Goal: Task Accomplishment & Management: Use online tool/utility

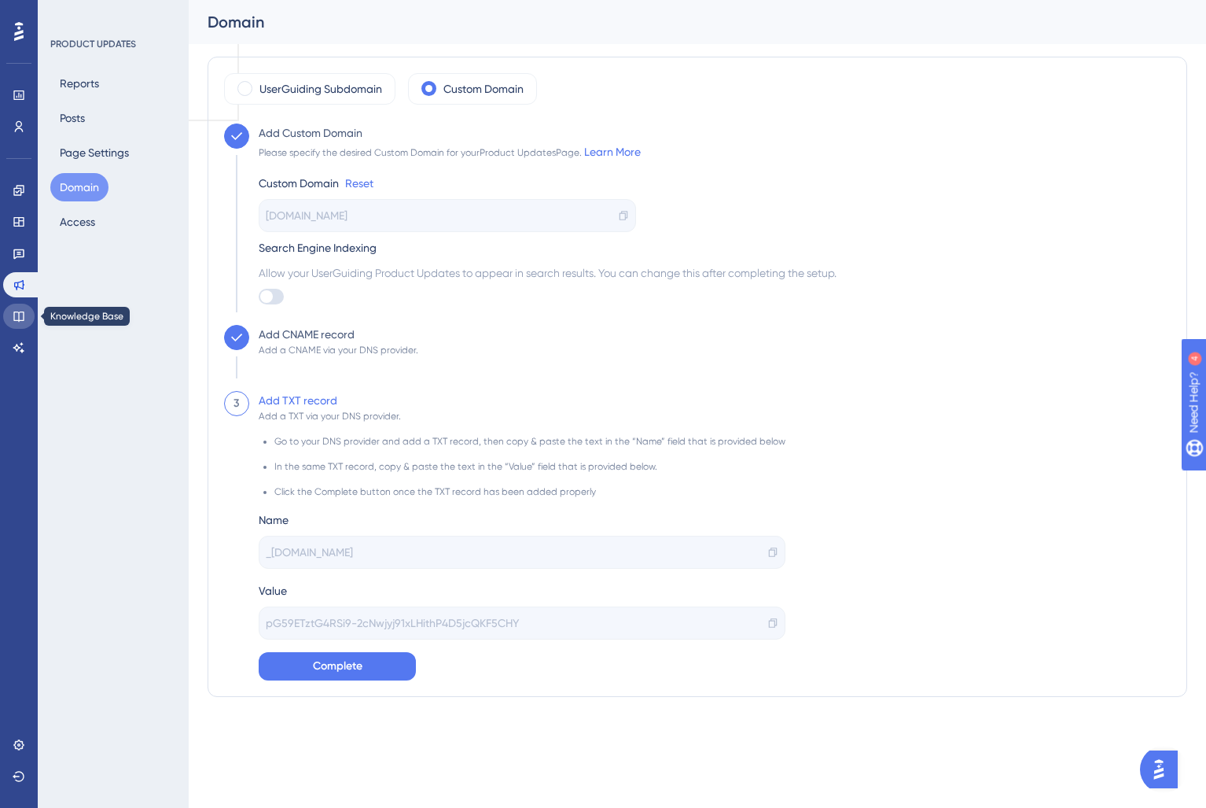
click at [17, 317] on icon at bounding box center [19, 316] width 13 height 13
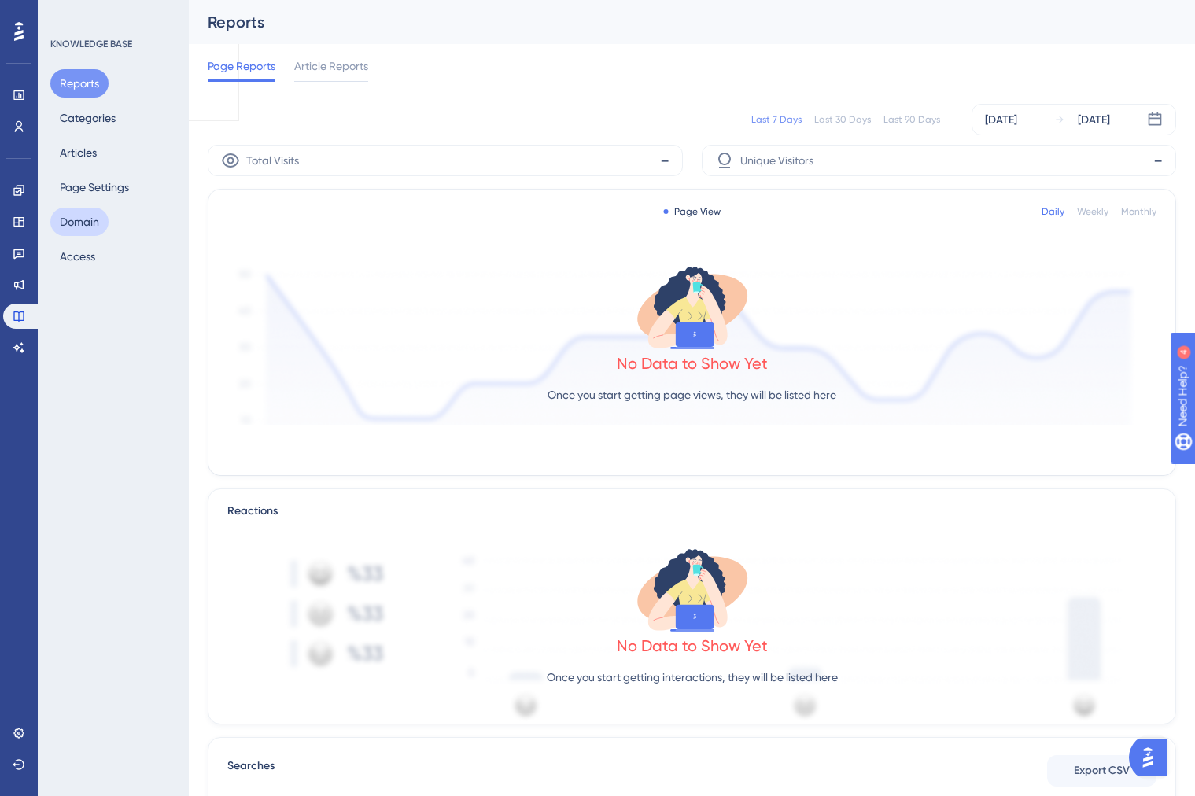
click at [90, 218] on button "Domain" at bounding box center [79, 222] width 58 height 28
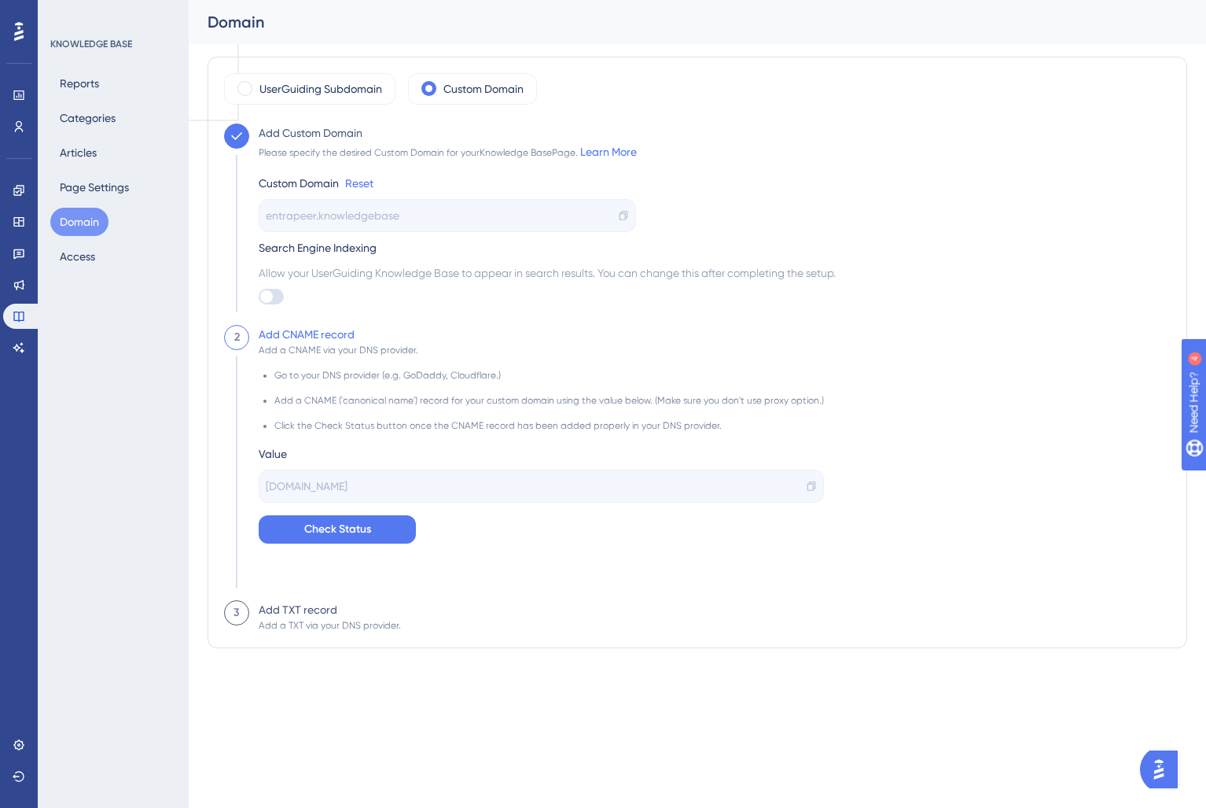
click at [370, 214] on span "entrapeer.knowledgebase" at bounding box center [333, 215] width 134 height 19
click at [396, 216] on span "entrapeer.knowledgebase" at bounding box center [333, 215] width 134 height 19
click at [477, 211] on div "entrapeer.knowledgebase" at bounding box center [448, 215] width 378 height 33
click at [396, 221] on span "entrapeer.knowledgebase" at bounding box center [333, 215] width 134 height 19
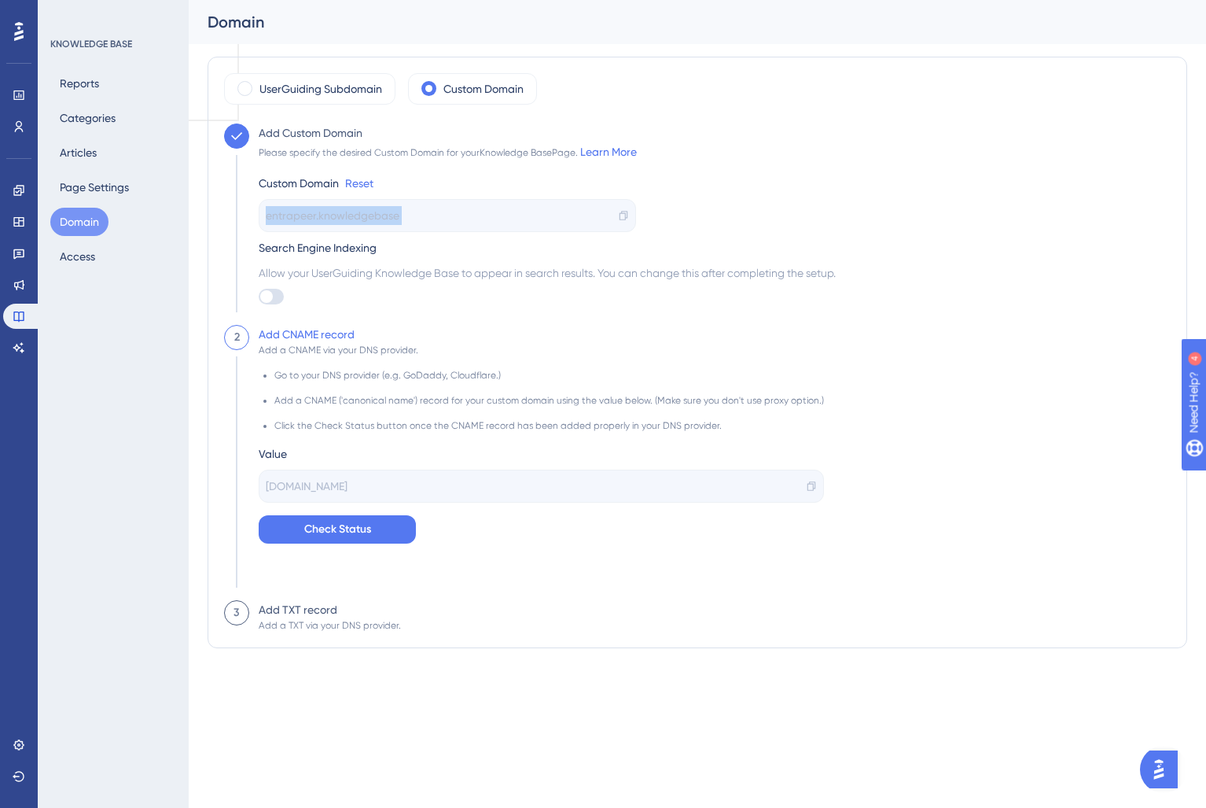
click at [396, 221] on span "entrapeer.knowledgebase" at bounding box center [333, 215] width 134 height 19
click at [441, 217] on div "entrapeer.knowledgebase" at bounding box center [448, 215] width 378 height 33
click at [364, 182] on link "Reset" at bounding box center [359, 183] width 28 height 19
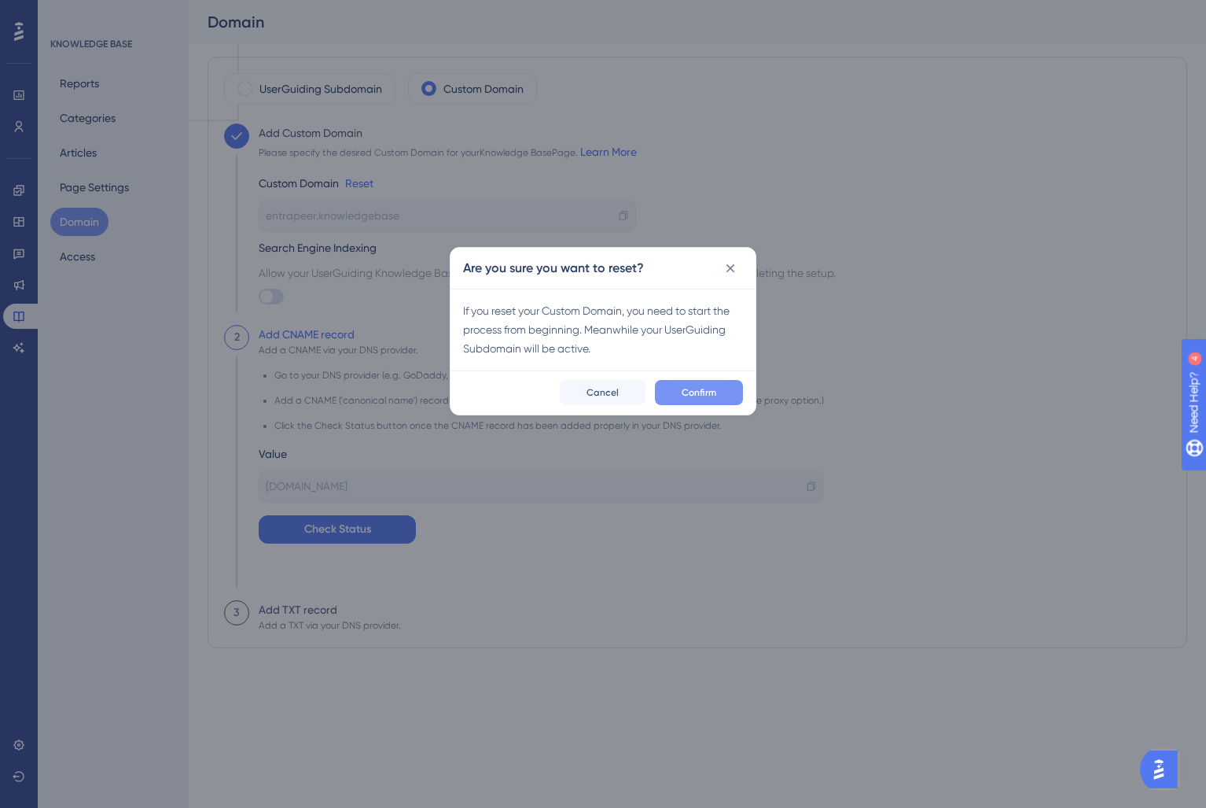
click at [693, 395] on span "Confirm" at bounding box center [699, 392] width 35 height 13
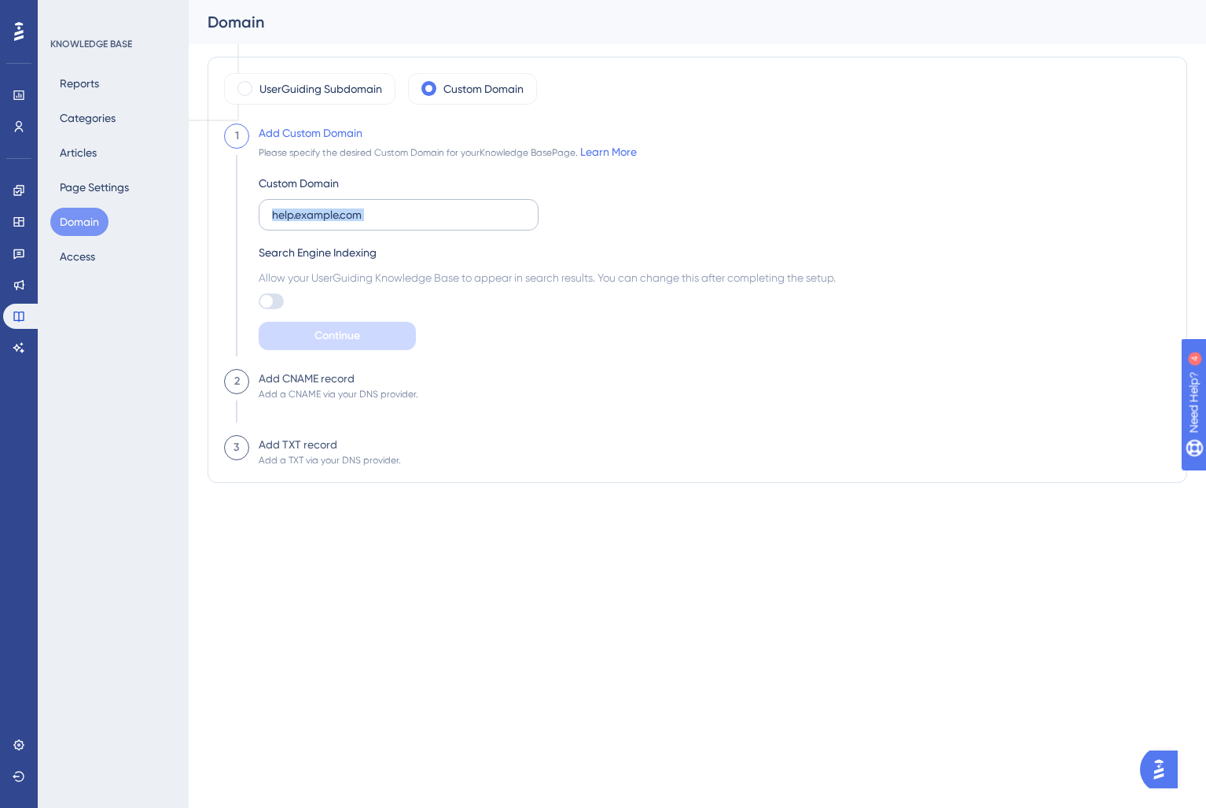
drag, startPoint x: 447, startPoint y: 237, endPoint x: 426, endPoint y: 216, distance: 29.5
click at [444, 231] on div "Custom Domain Search Engine Indexing Allow your UserGuiding Knowledge Base to a…" at bounding box center [547, 255] width 577 height 189
click at [425, 214] on input "text" at bounding box center [398, 214] width 253 height 17
paste input "[DOMAIN_NAME]"
click at [425, 214] on input "[DOMAIN_NAME]" at bounding box center [398, 214] width 253 height 17
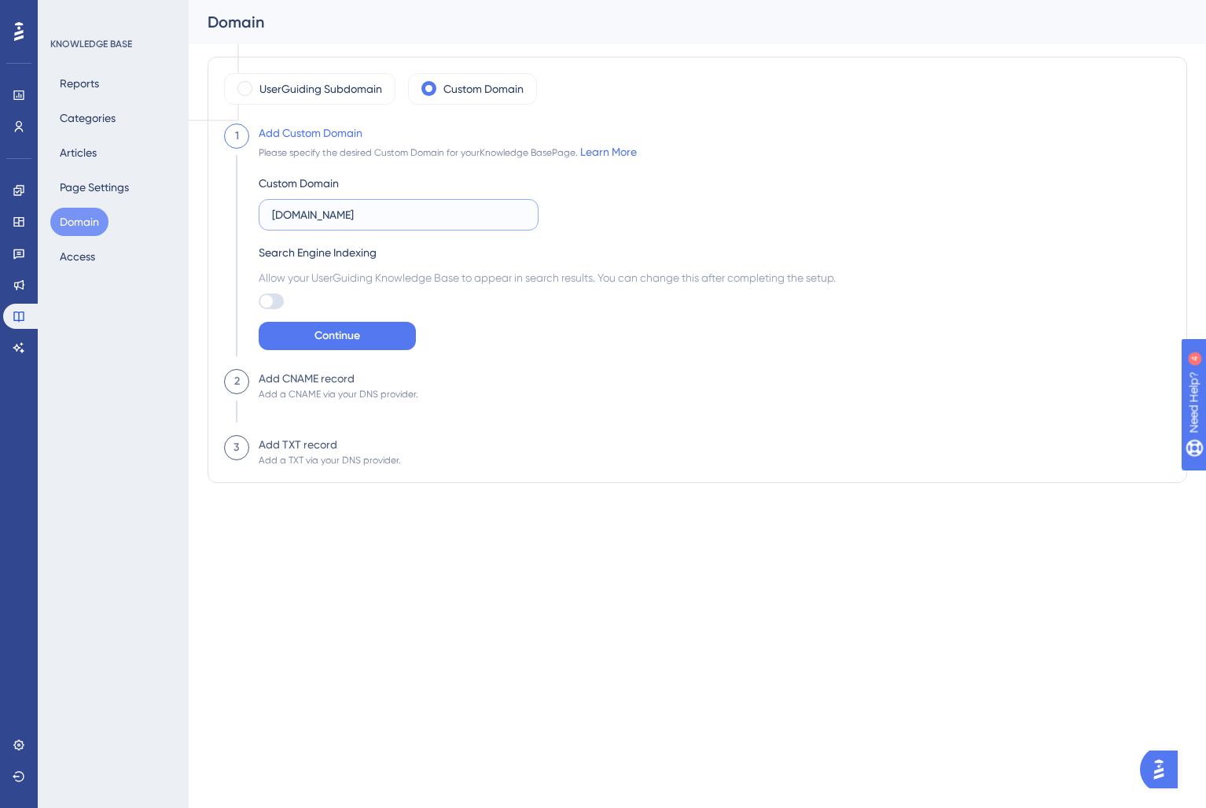
click at [425, 214] on input "[DOMAIN_NAME]" at bounding box center [398, 214] width 253 height 17
click at [459, 212] on input "[DOMAIN_NAME]" at bounding box center [398, 214] width 253 height 17
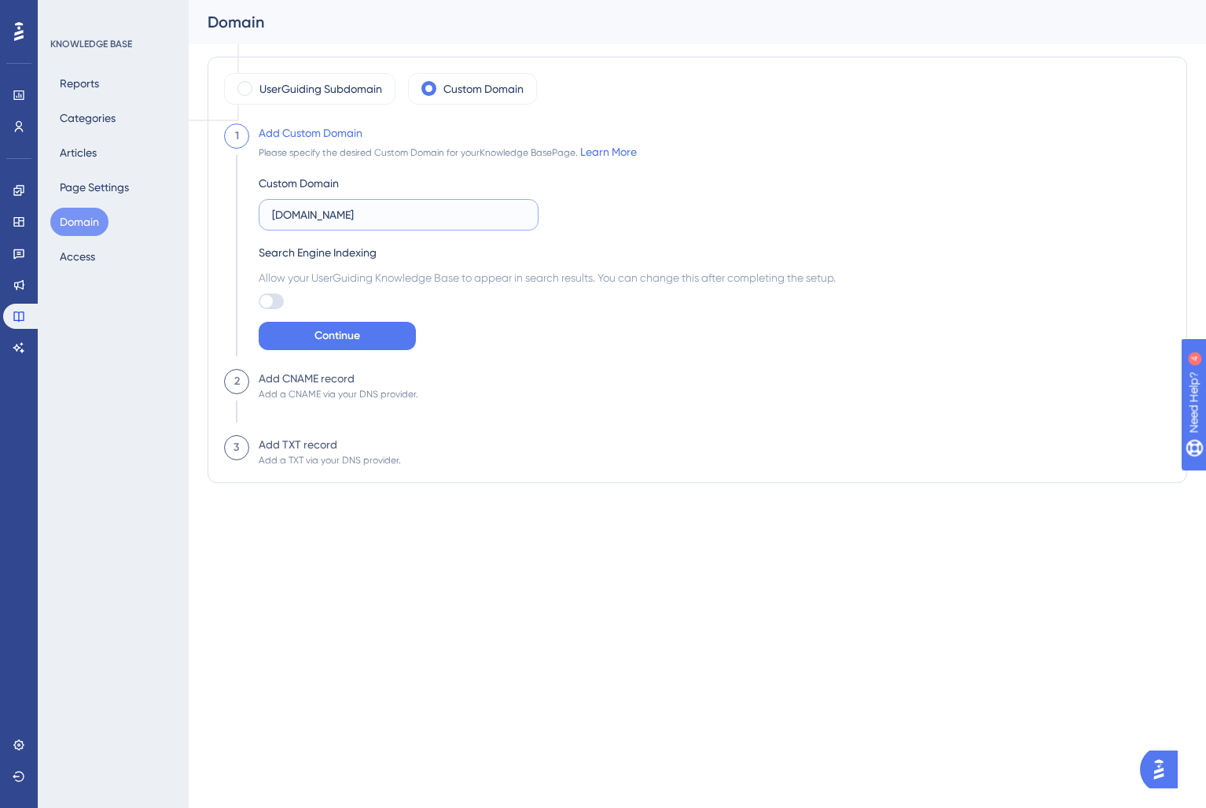
paste input "knowledgebase"
type input "[DOMAIN_NAME]"
click at [370, 333] on button "Continue" at bounding box center [337, 336] width 157 height 28
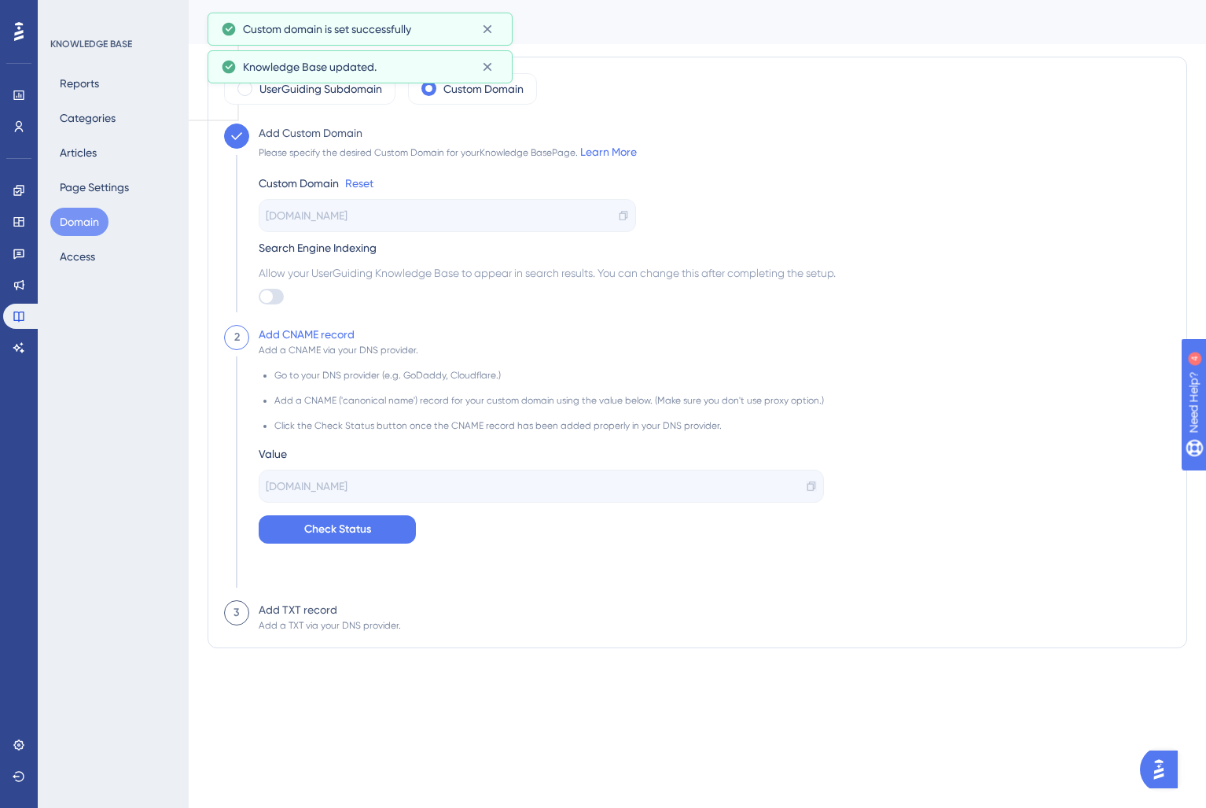
click at [806, 485] on icon at bounding box center [811, 486] width 11 height 11
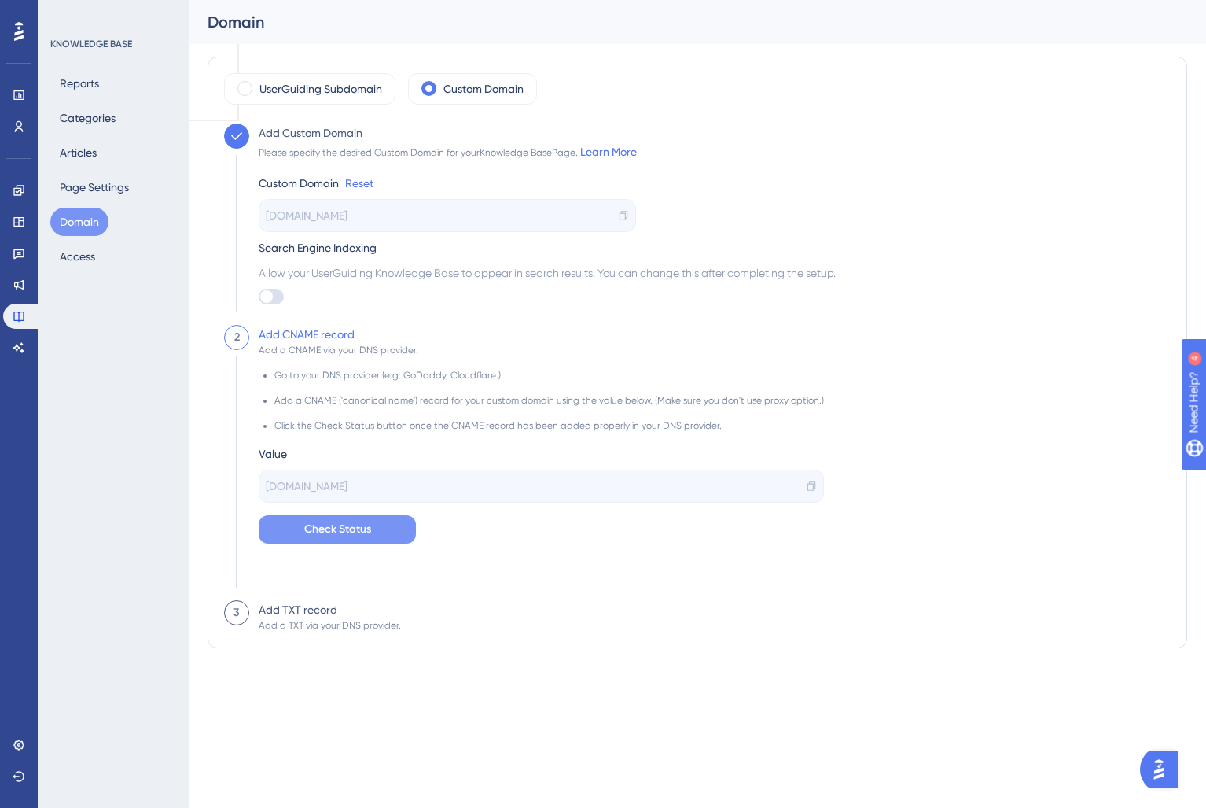
click at [381, 525] on button "Check Status" at bounding box center [337, 529] width 157 height 28
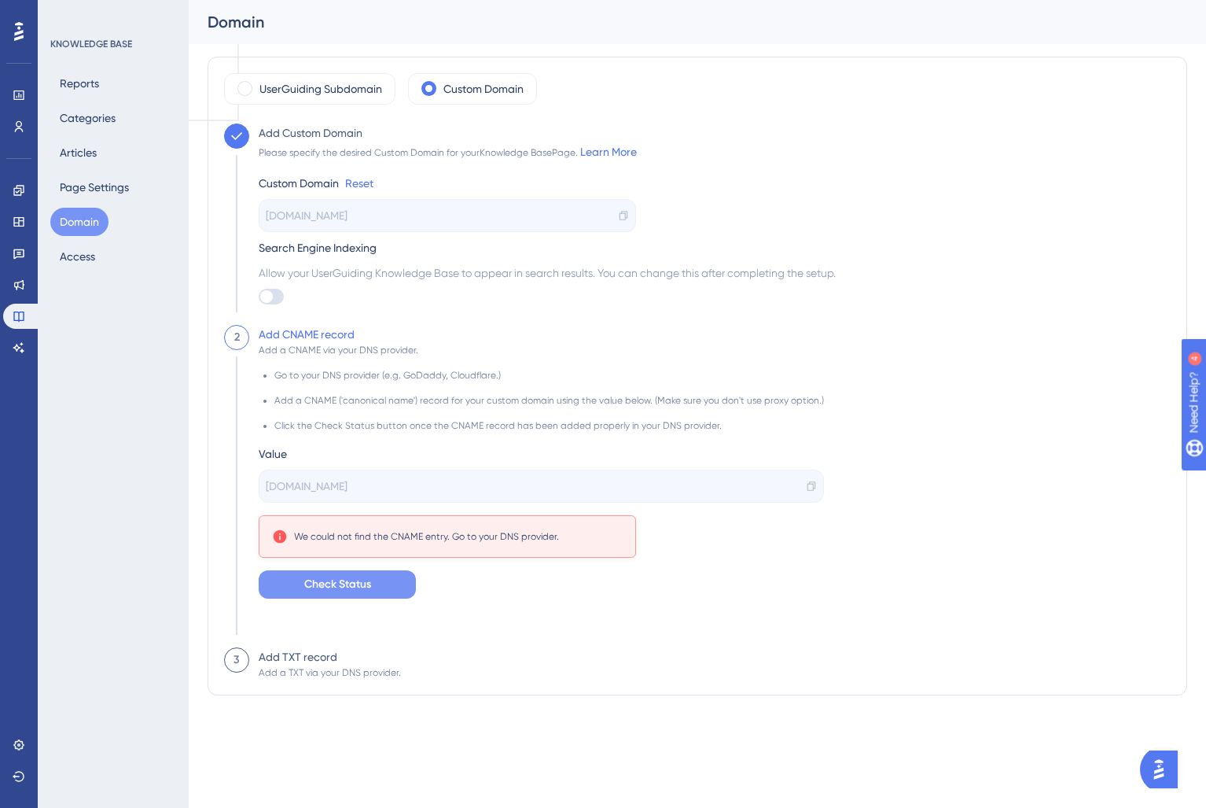
click at [359, 585] on span "Check Status" at bounding box center [337, 584] width 67 height 19
click at [337, 585] on span "Check Status" at bounding box center [337, 584] width 67 height 19
click at [377, 584] on button "Check Status" at bounding box center [337, 584] width 157 height 28
click at [341, 582] on span "Check Status" at bounding box center [337, 584] width 67 height 19
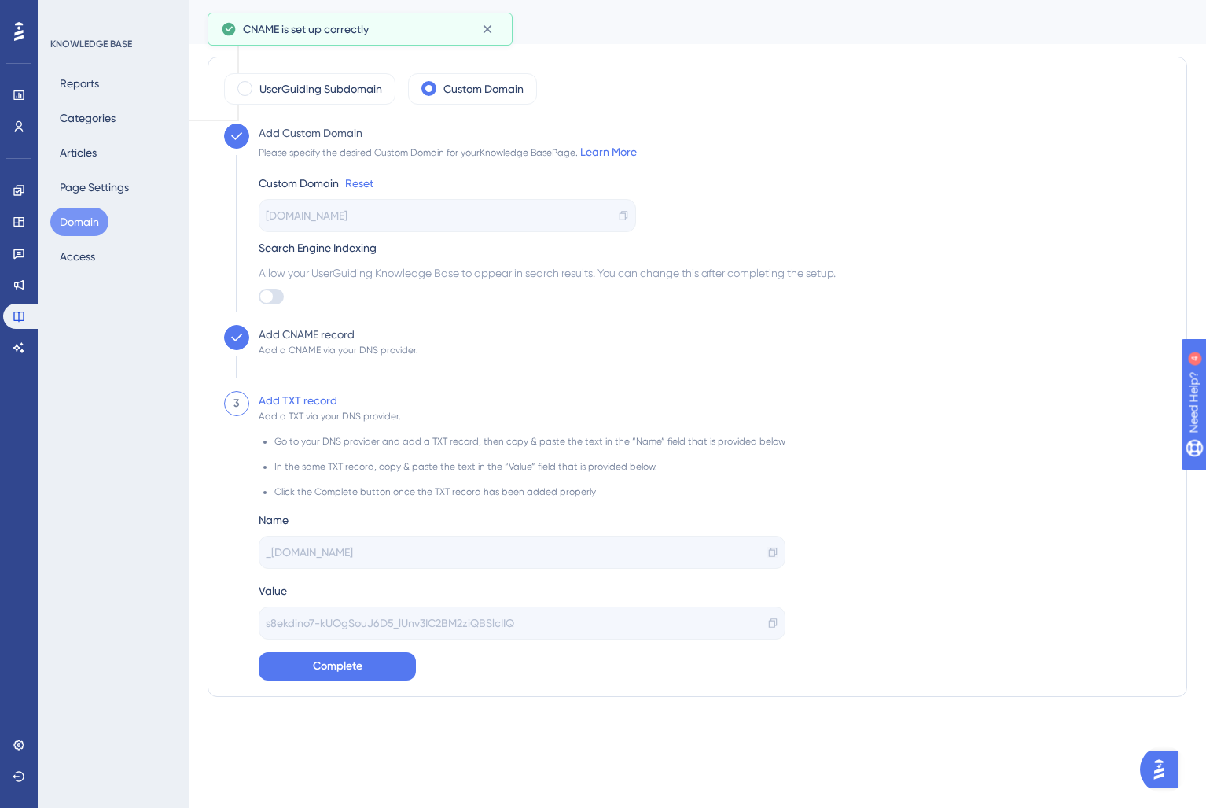
click at [768, 547] on icon at bounding box center [773, 552] width 11 height 11
click at [763, 632] on div "s8ekdino7-kUOgSouJ6D5_lUnv3IC2BM2ziQBSlcIIQ" at bounding box center [522, 622] width 527 height 33
click at [768, 626] on icon at bounding box center [773, 622] width 11 height 11
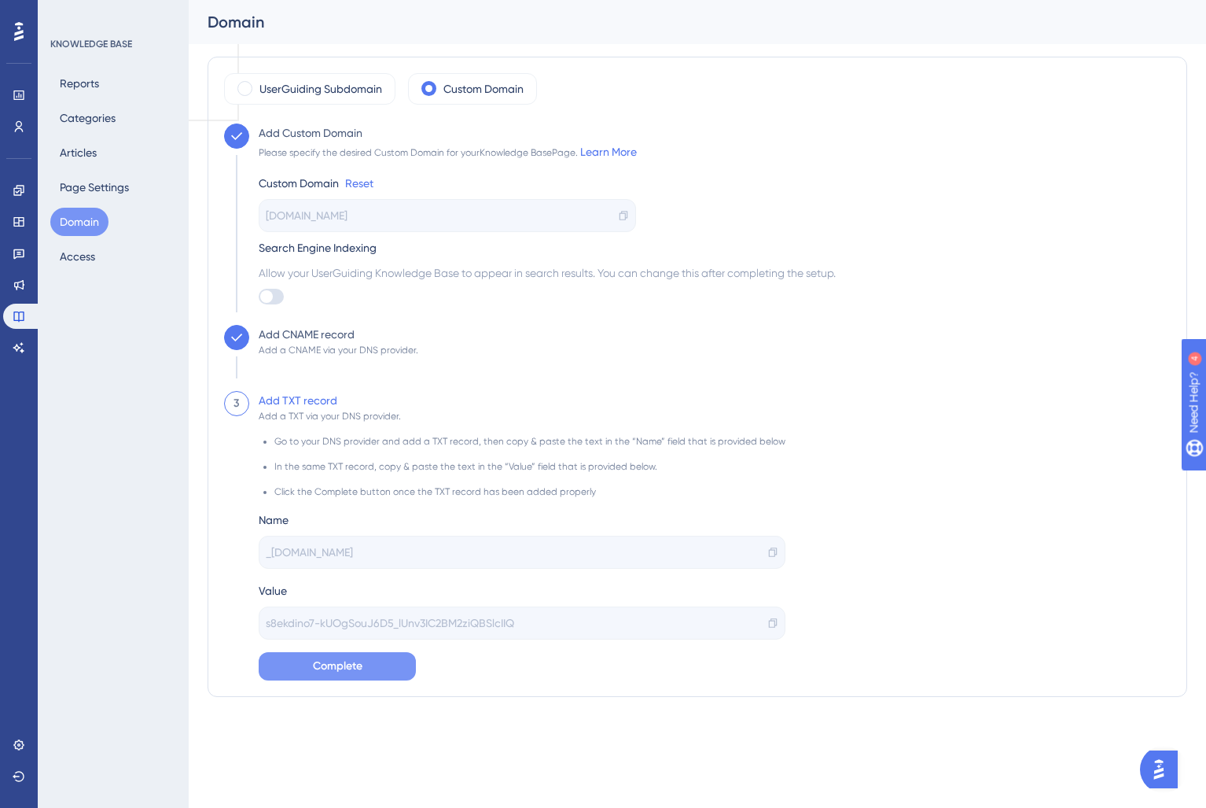
click at [358, 665] on span "Complete" at bounding box center [338, 666] width 50 height 19
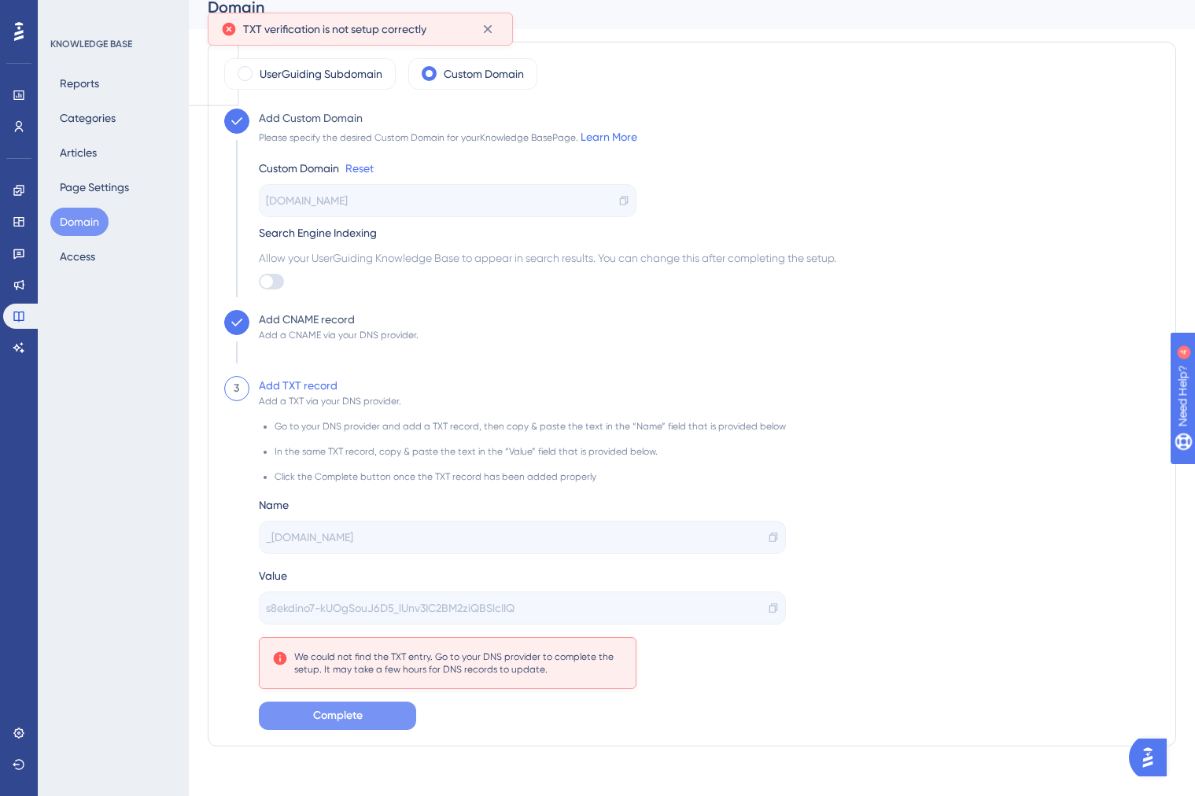
scroll to position [28, 0]
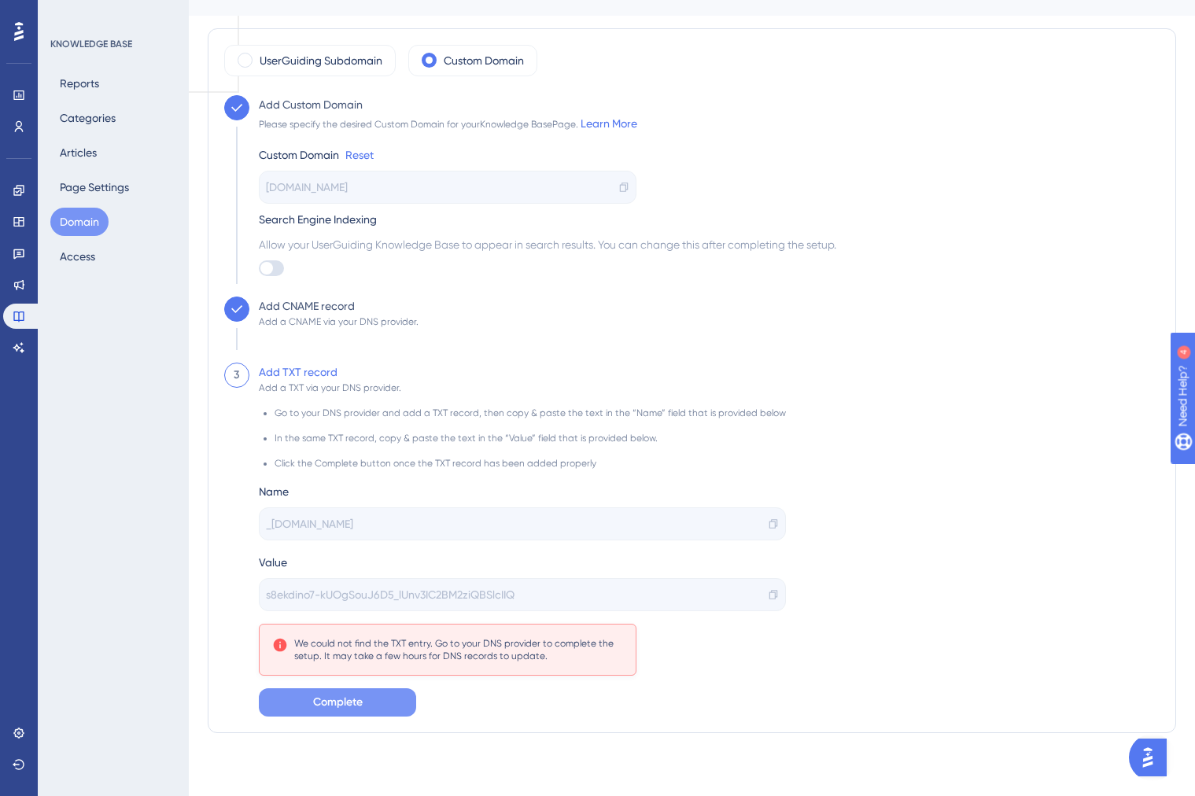
click at [342, 697] on span "Complete" at bounding box center [338, 702] width 50 height 19
click at [322, 705] on span "Complete" at bounding box center [338, 702] width 50 height 19
click at [347, 702] on span "Complete" at bounding box center [338, 702] width 50 height 19
click at [337, 700] on span "Complete" at bounding box center [338, 702] width 50 height 19
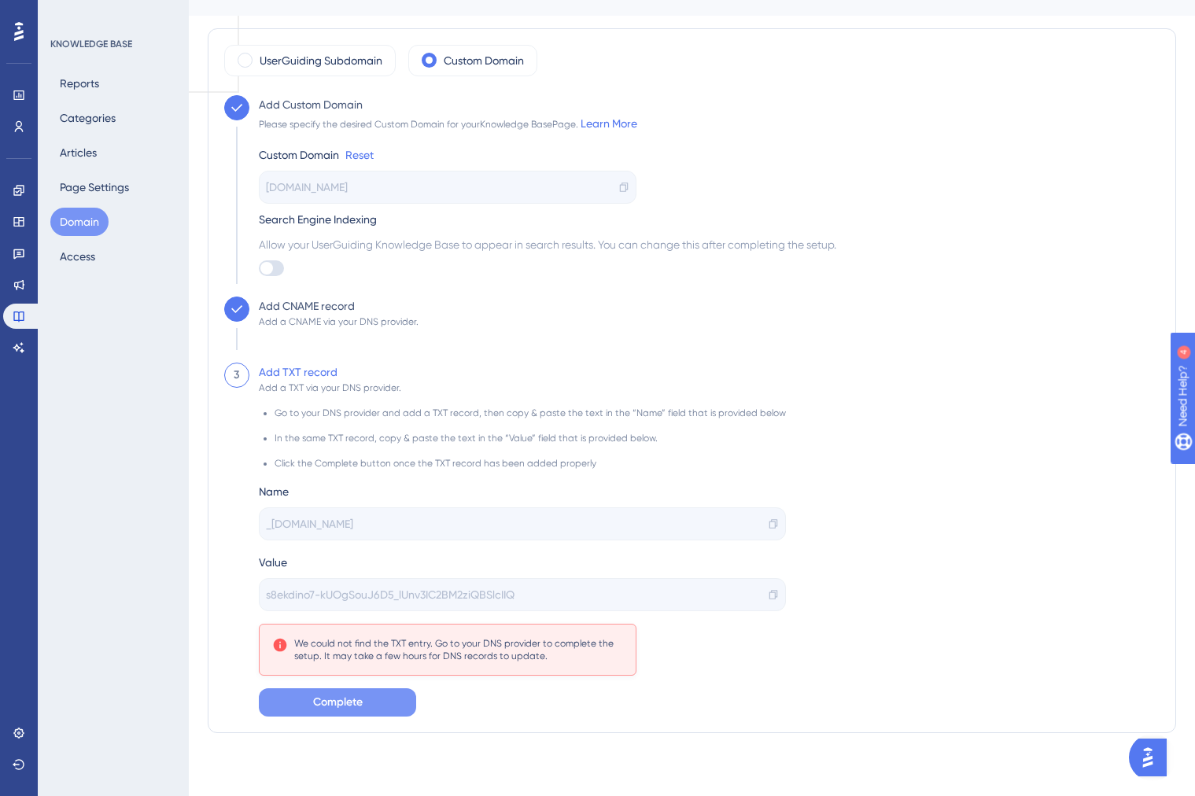
click at [367, 695] on button "Complete" at bounding box center [337, 702] width 157 height 28
click at [303, 696] on button "Complete" at bounding box center [337, 702] width 157 height 28
click at [342, 700] on span "Complete" at bounding box center [338, 702] width 50 height 19
click at [368, 700] on button "Complete" at bounding box center [337, 702] width 157 height 28
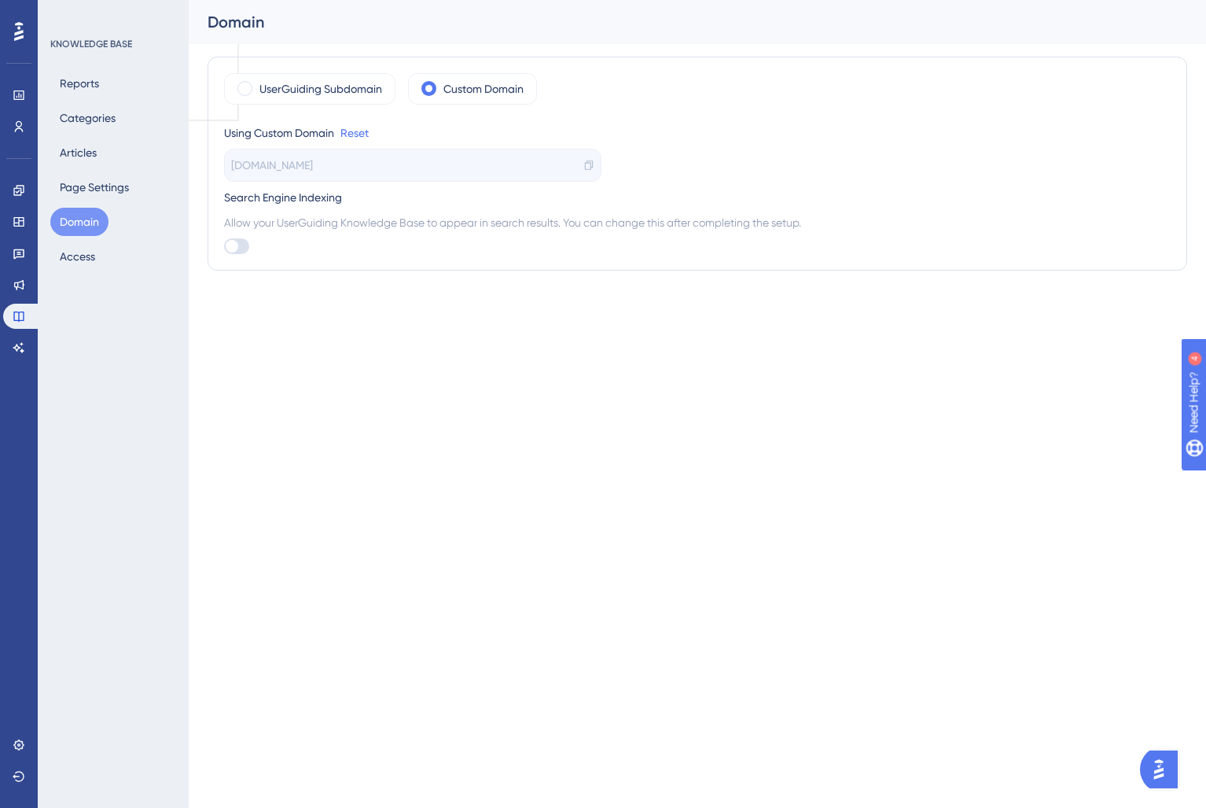
click at [389, 171] on div "[DOMAIN_NAME]" at bounding box center [413, 165] width 378 height 33
click at [588, 170] on icon at bounding box center [589, 165] width 11 height 11
copy div "[DOMAIN_NAME]"
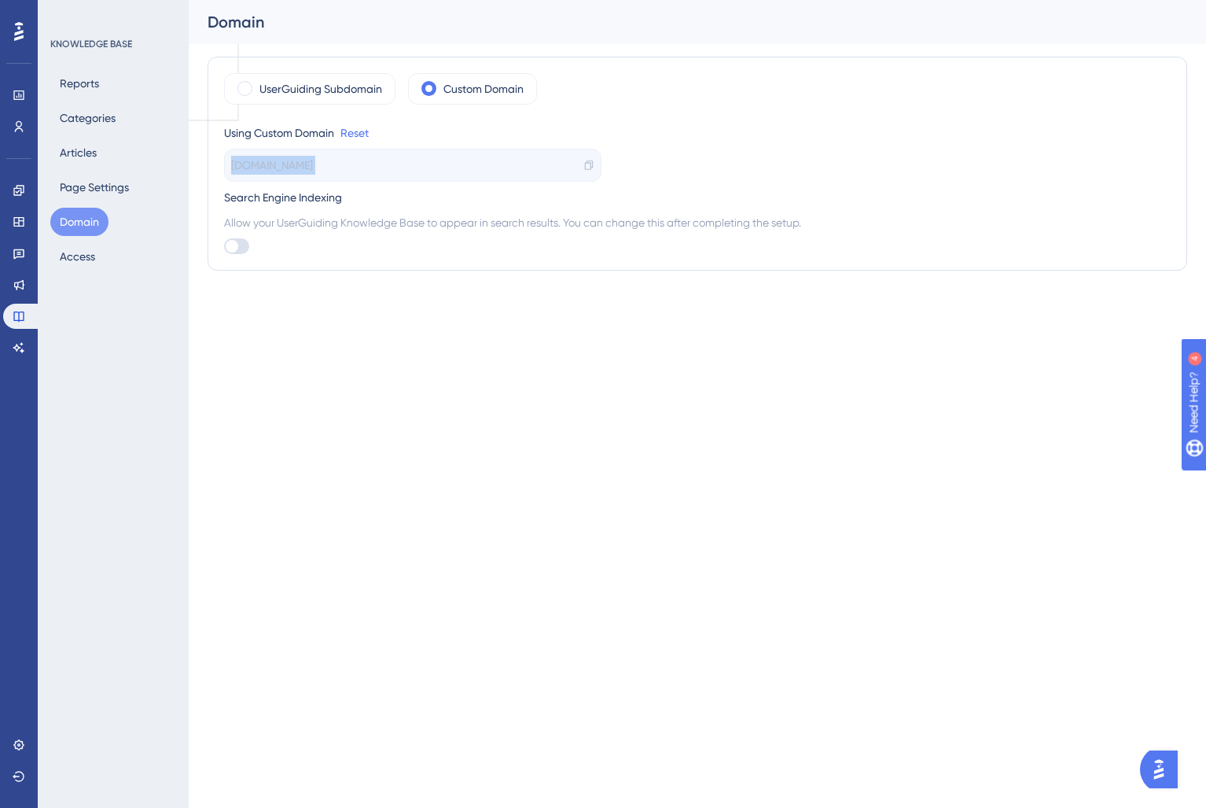
click at [70, 212] on button "Domain" at bounding box center [79, 222] width 58 height 28
click at [23, 193] on icon at bounding box center [19, 190] width 13 height 13
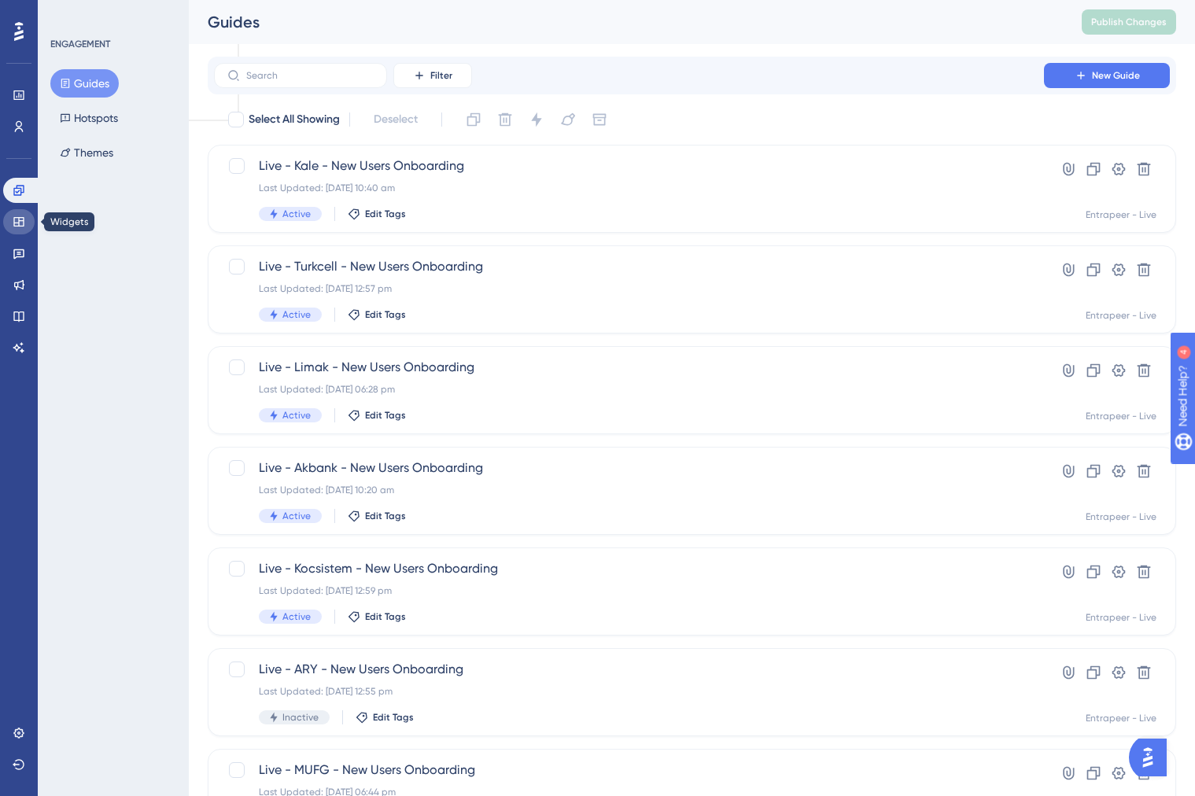
click at [22, 222] on icon at bounding box center [19, 222] width 13 height 13
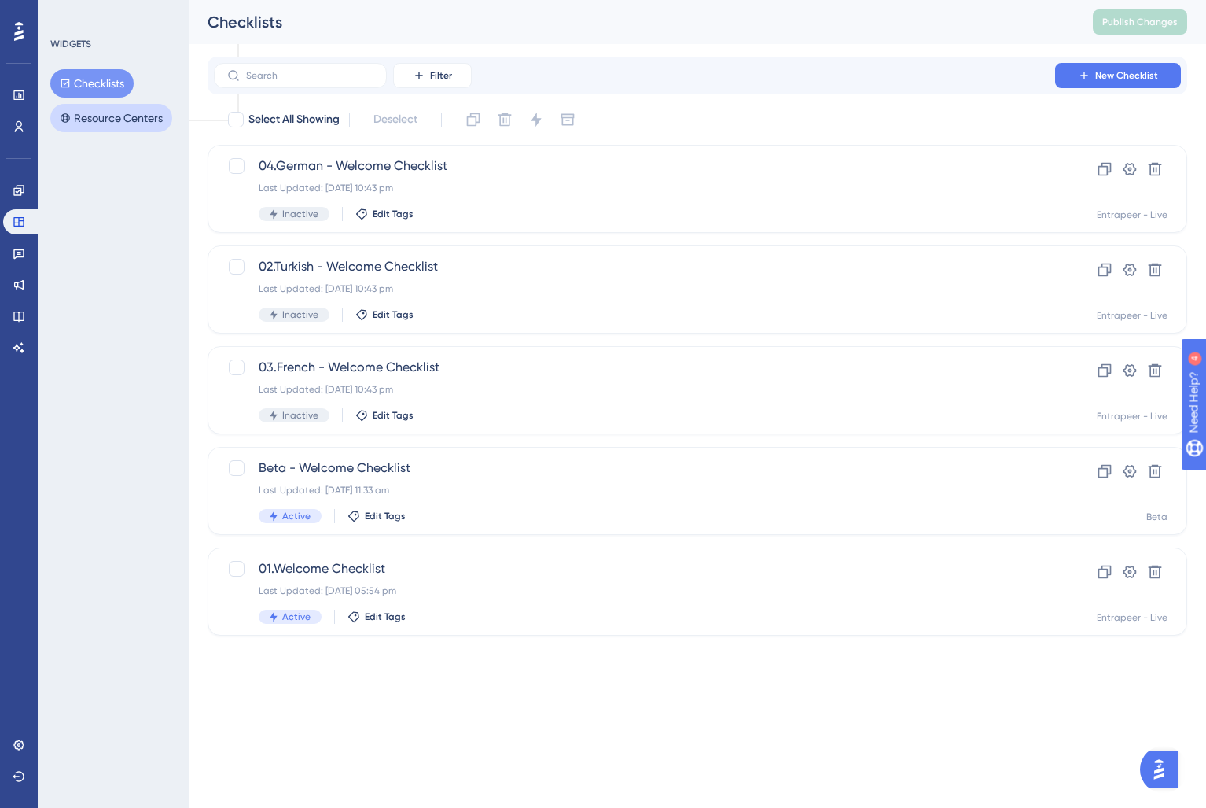
click at [108, 125] on button "Resource Centers" at bounding box center [111, 118] width 122 height 28
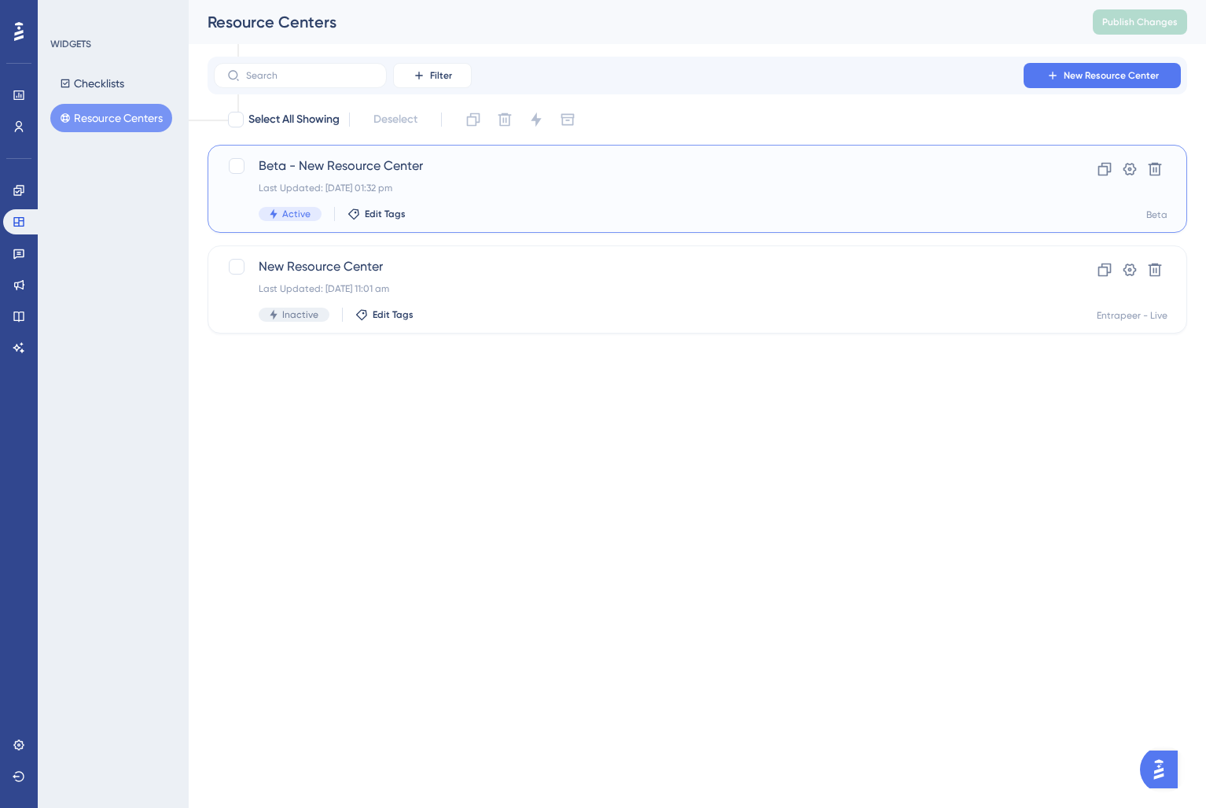
click at [392, 169] on span "Beta - New Resource Center" at bounding box center [635, 166] width 752 height 19
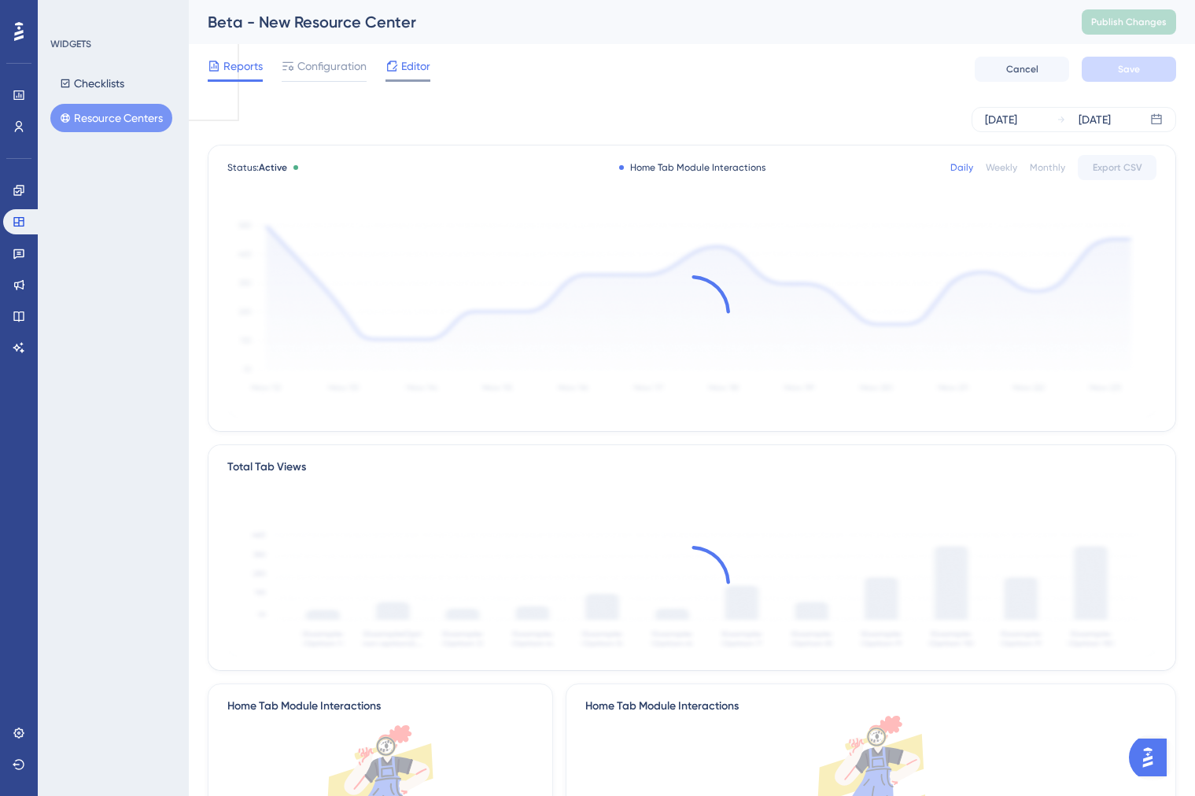
click at [405, 74] on span "Editor" at bounding box center [415, 66] width 29 height 19
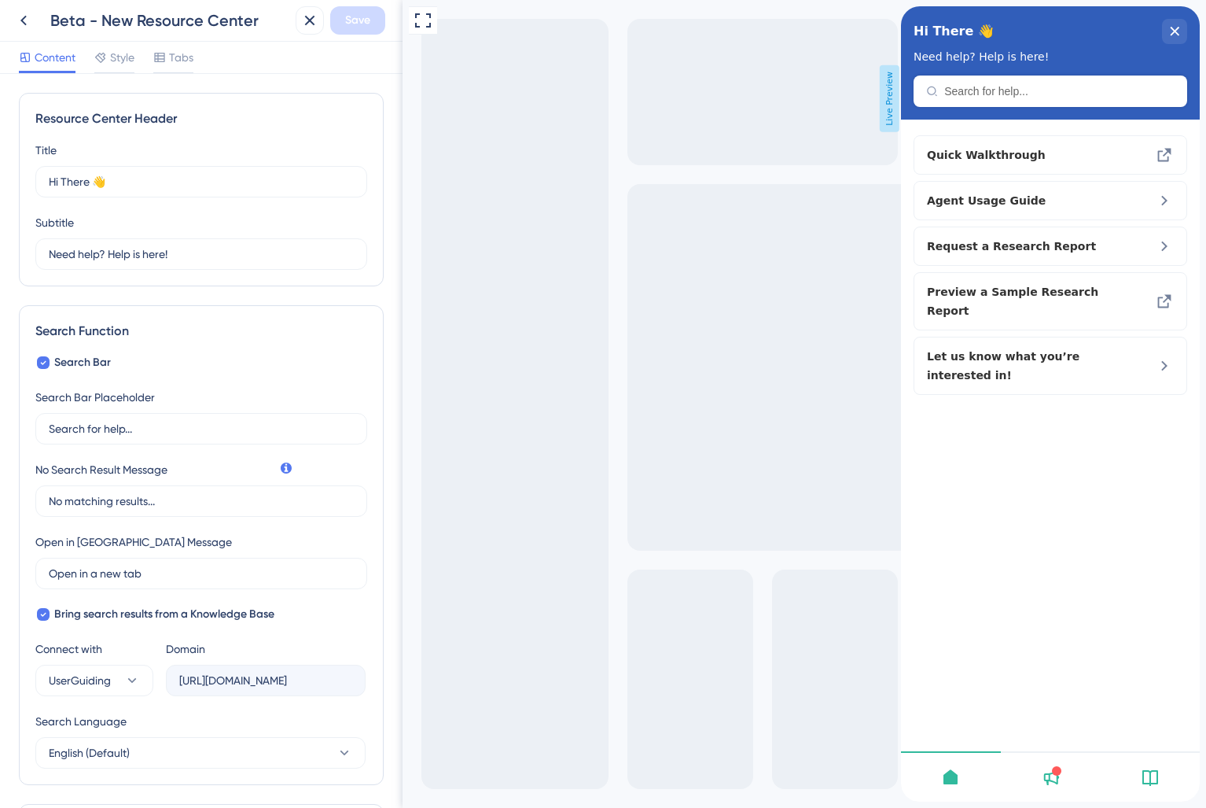
scroll to position [311, 0]
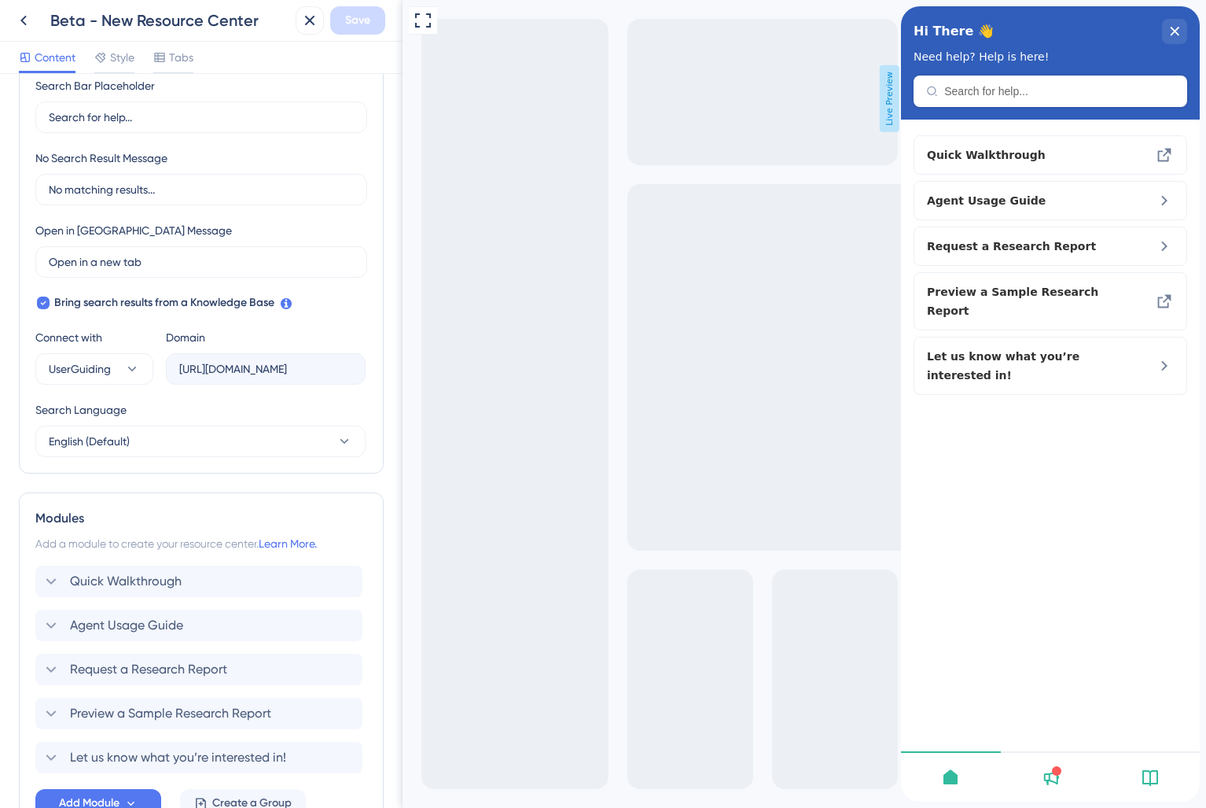
click at [242, 358] on label "[URL][DOMAIN_NAME]" at bounding box center [266, 368] width 200 height 31
click at [122, 374] on button "UserGuiding" at bounding box center [94, 368] width 118 height 31
click at [122, 370] on button "UserGuiding" at bounding box center [94, 368] width 118 height 31
click at [181, 411] on div "Search Language" at bounding box center [200, 412] width 330 height 25
click at [116, 308] on span "Bring search results from a Knowledge Base" at bounding box center [164, 302] width 220 height 19
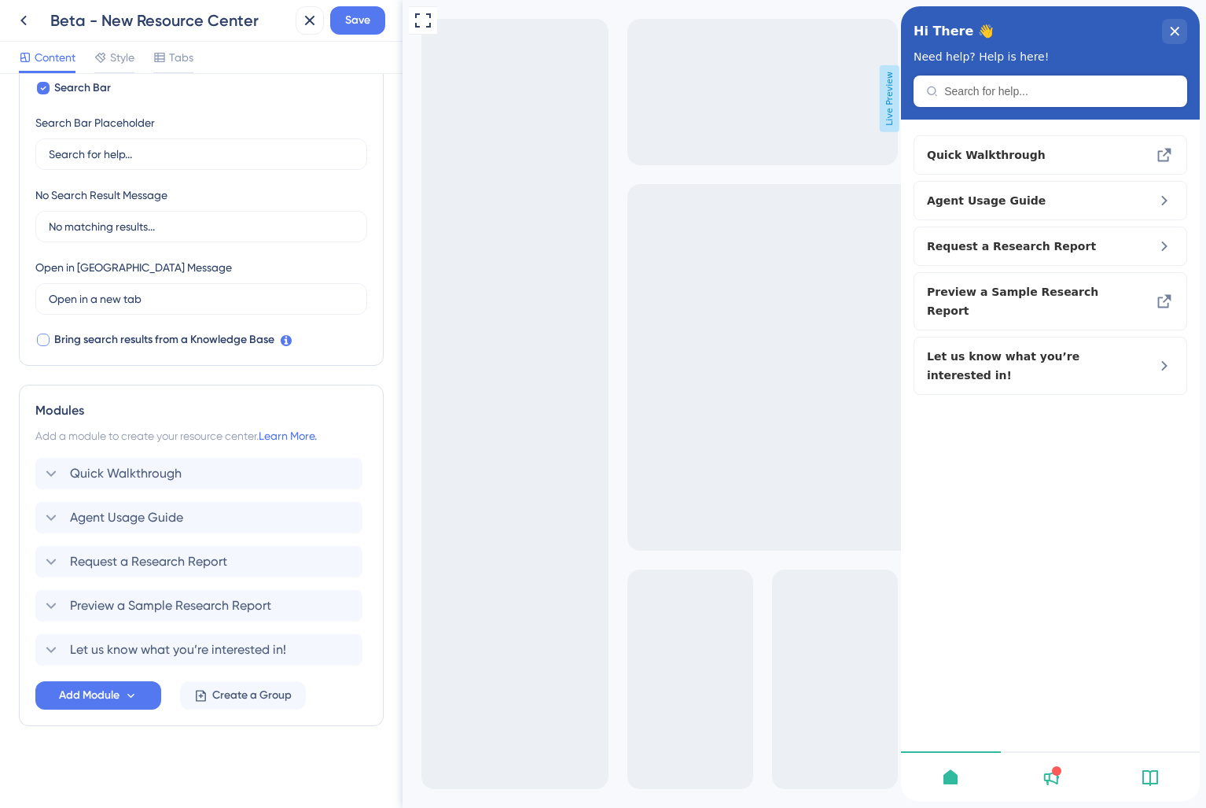
scroll to position [274, 0]
click at [101, 340] on span "Bring search results from a Knowledge Base" at bounding box center [164, 339] width 220 height 19
checkbox input "true"
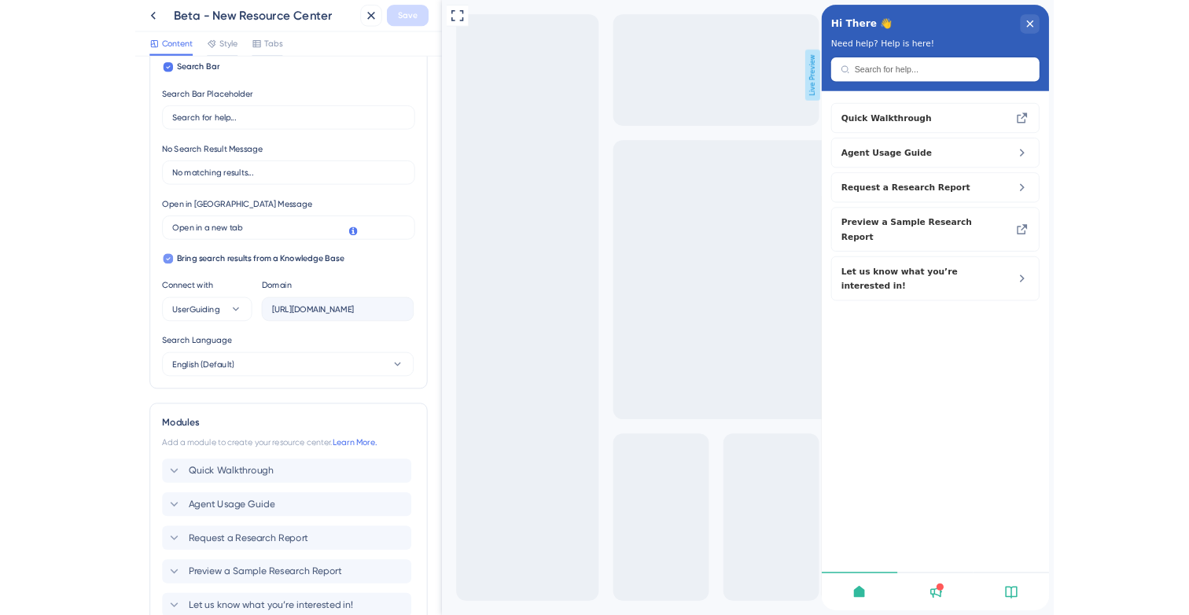
scroll to position [311, 0]
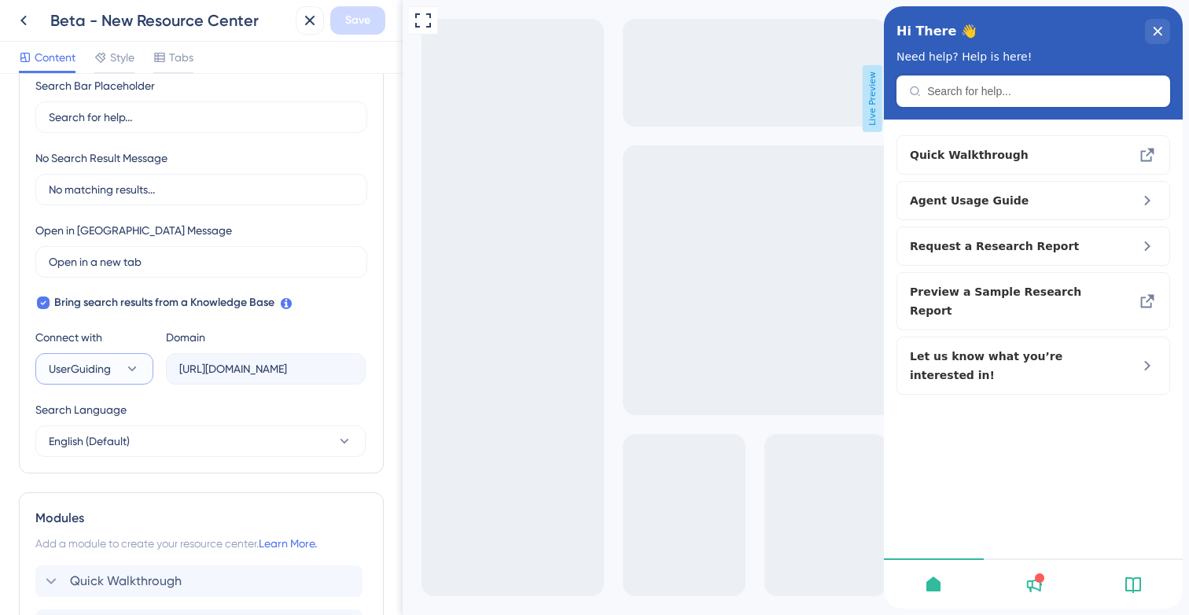
click at [87, 361] on span "UserGuiding" at bounding box center [80, 368] width 62 height 19
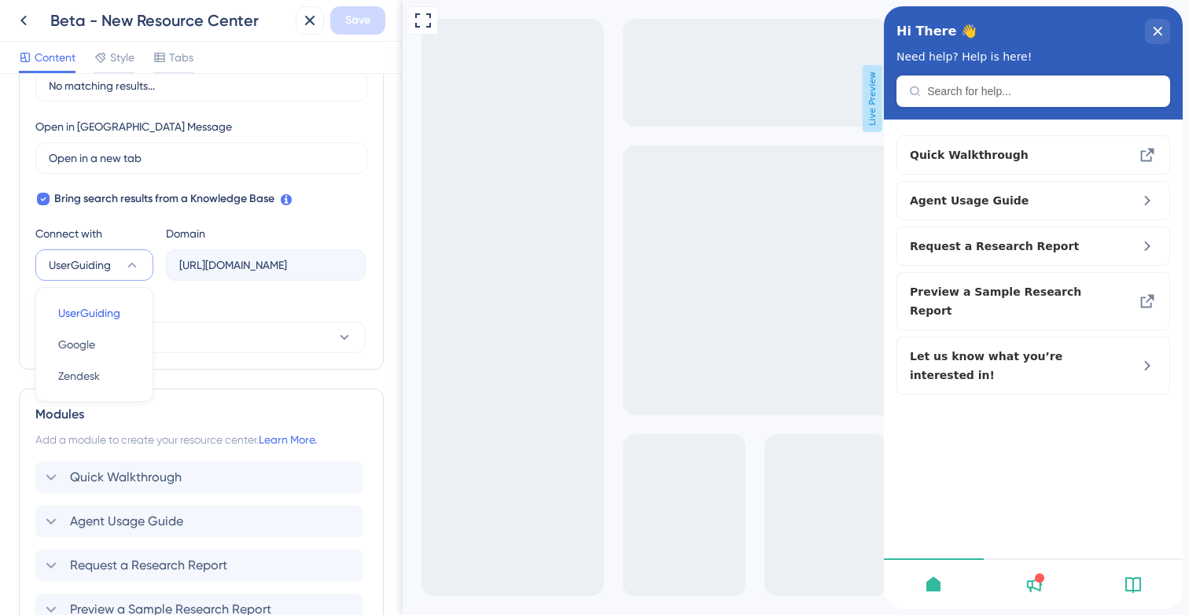
click at [193, 297] on div "Search Language" at bounding box center [200, 309] width 330 height 25
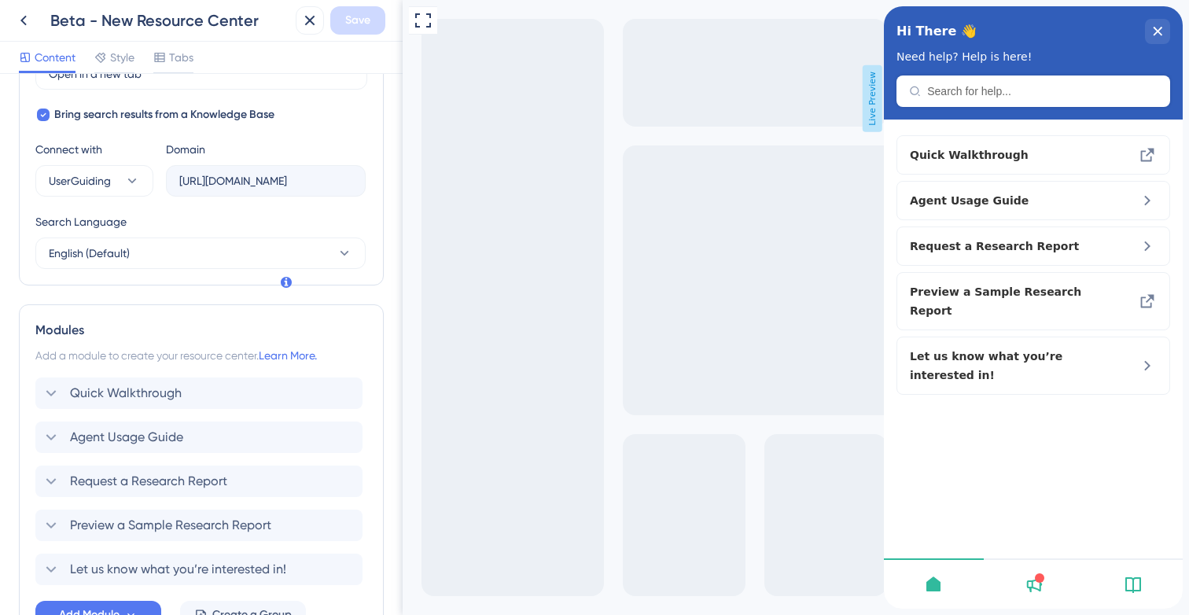
scroll to position [211, 0]
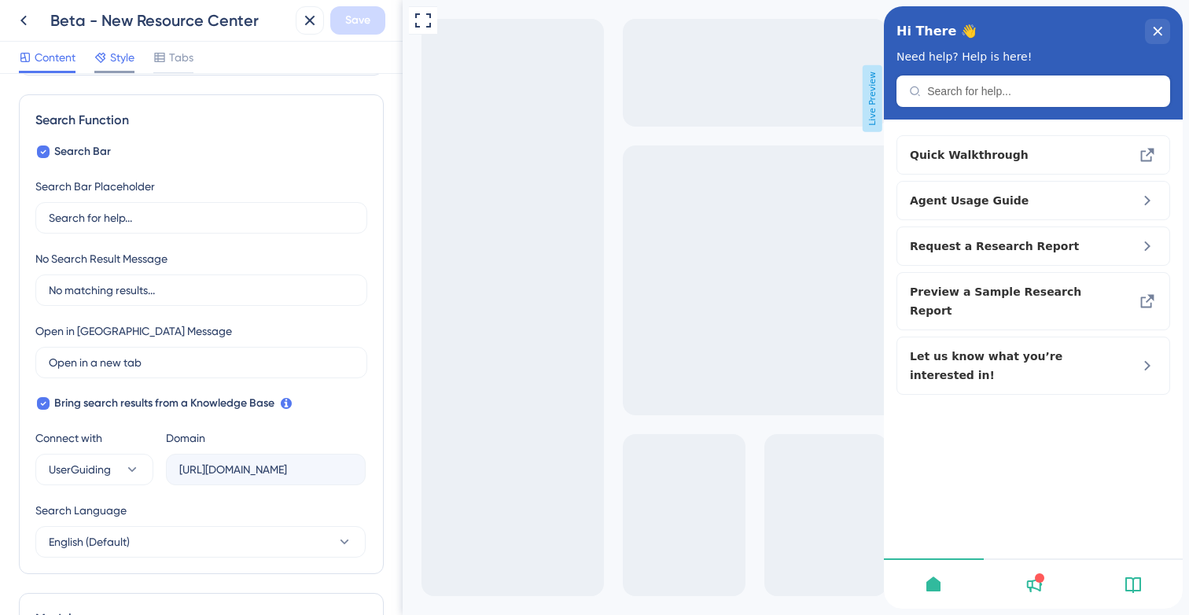
click at [132, 55] on span "Style" at bounding box center [122, 57] width 24 height 19
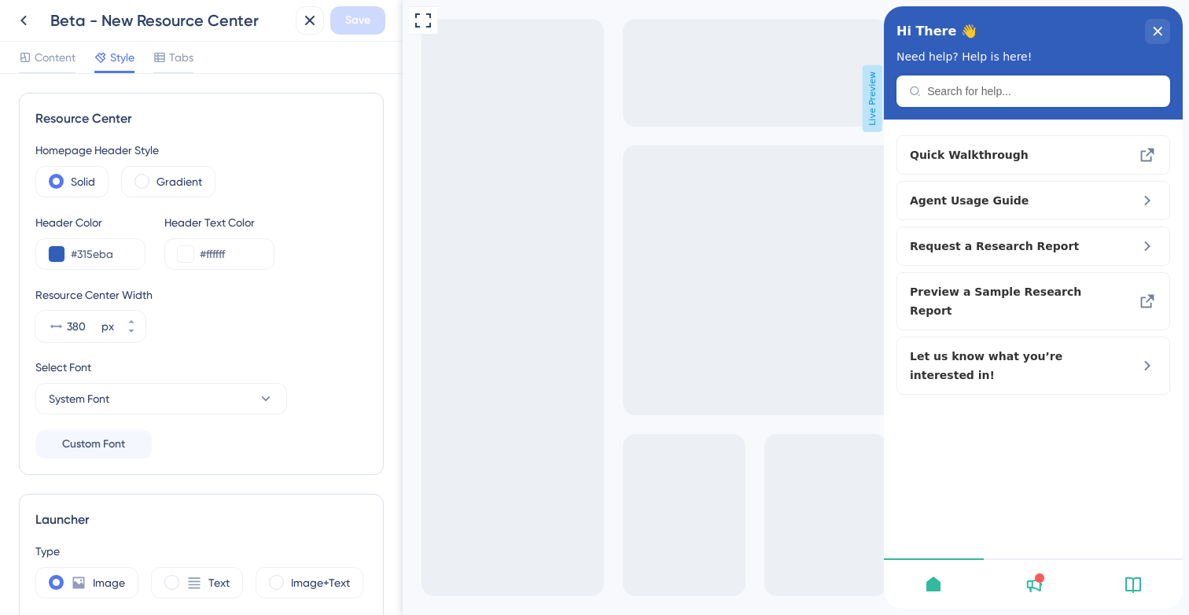
click at [169, 45] on div "Content Style Tabs" at bounding box center [201, 58] width 403 height 32
click at [174, 62] on span "Tabs" at bounding box center [181, 57] width 24 height 19
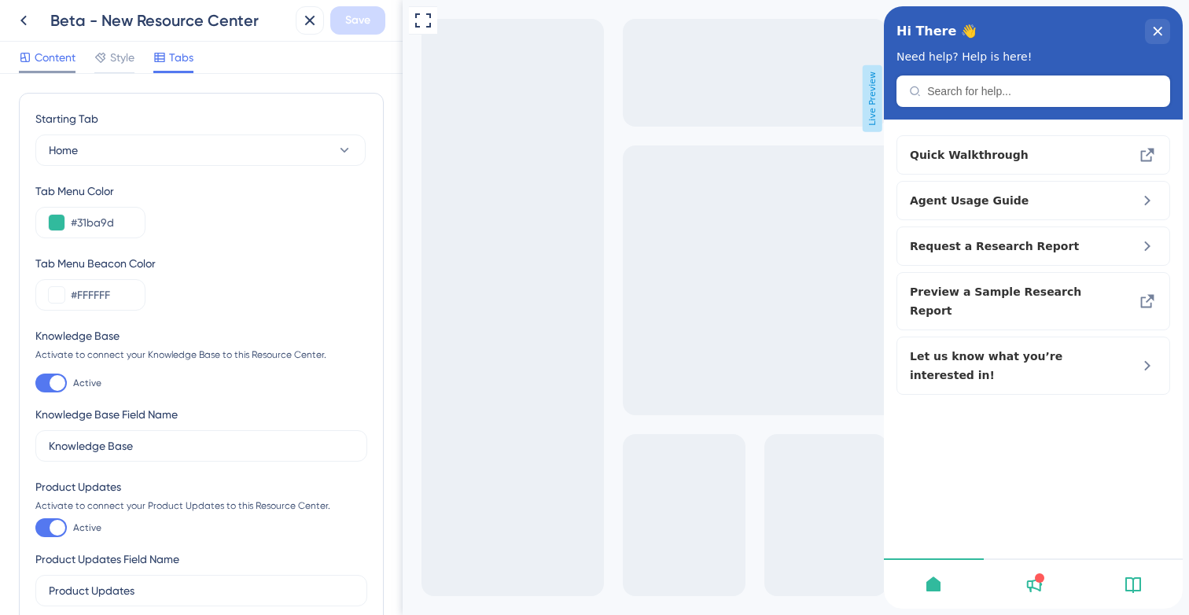
click at [61, 64] on span "Content" at bounding box center [55, 57] width 41 height 19
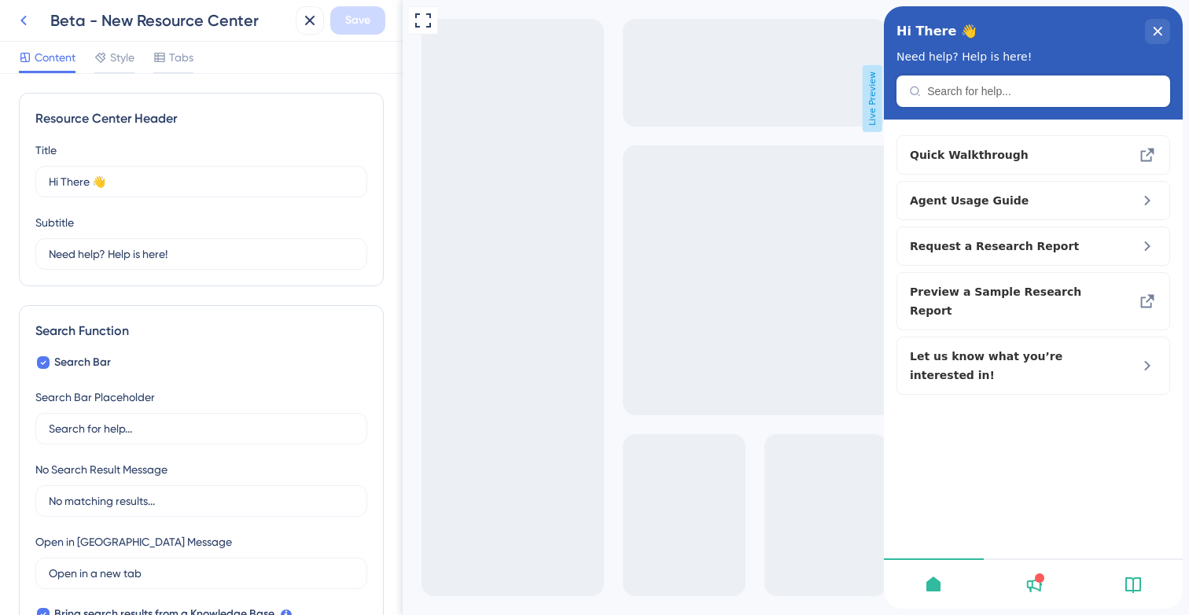
click at [31, 20] on icon at bounding box center [23, 20] width 19 height 19
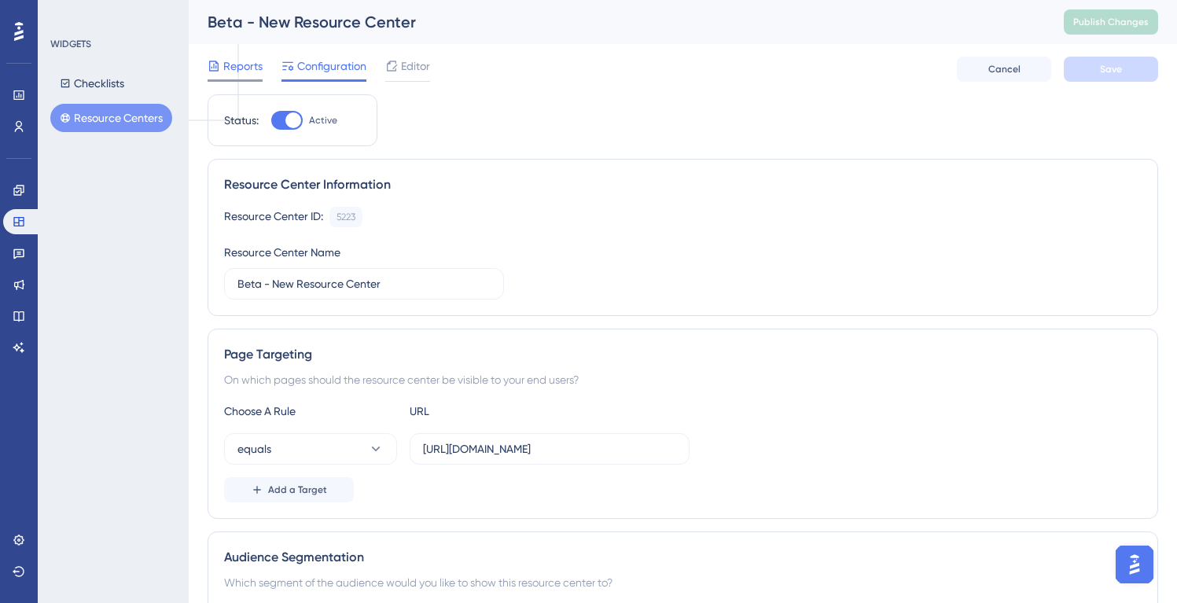
click at [244, 64] on span "Reports" at bounding box center [242, 66] width 39 height 19
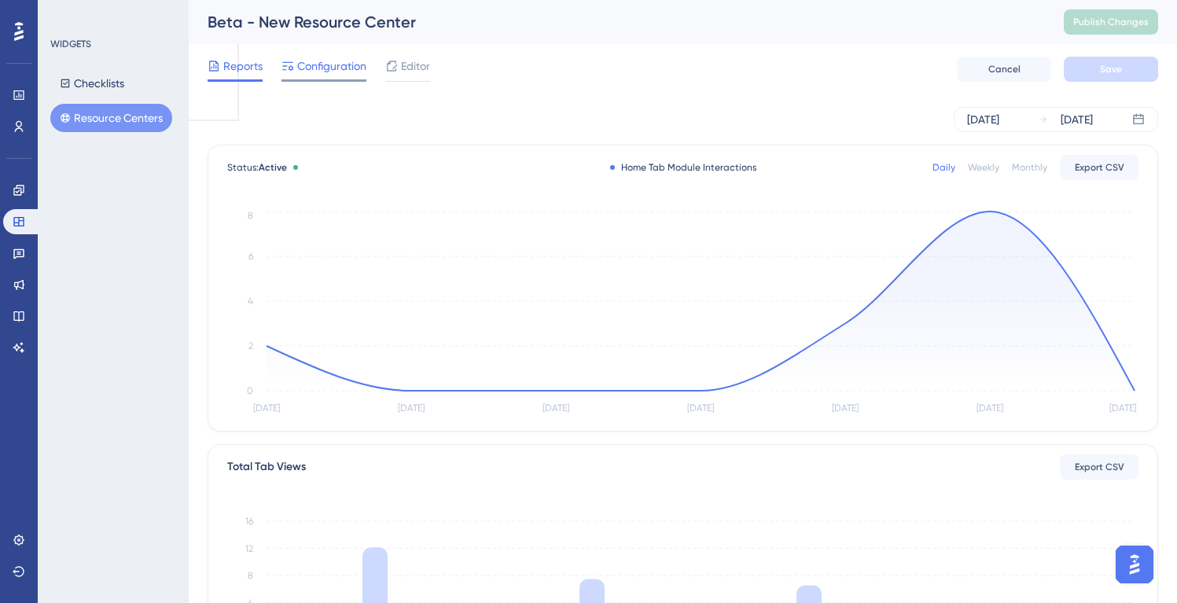
click at [323, 69] on span "Configuration" at bounding box center [331, 66] width 69 height 19
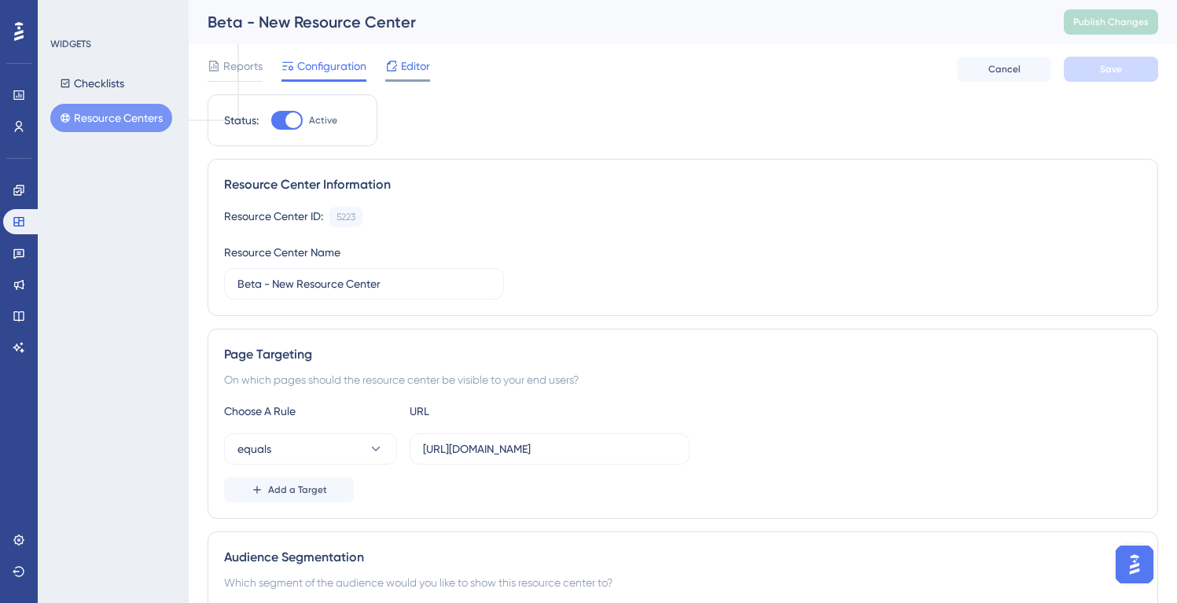
click at [409, 61] on span "Editor" at bounding box center [415, 66] width 29 height 19
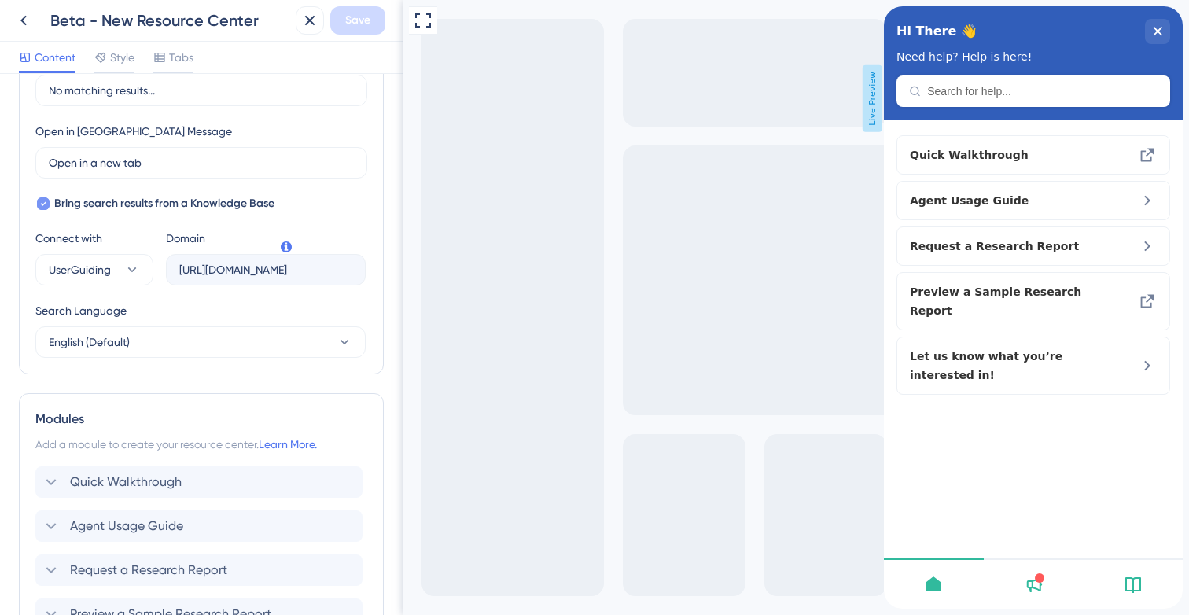
scroll to position [368, 0]
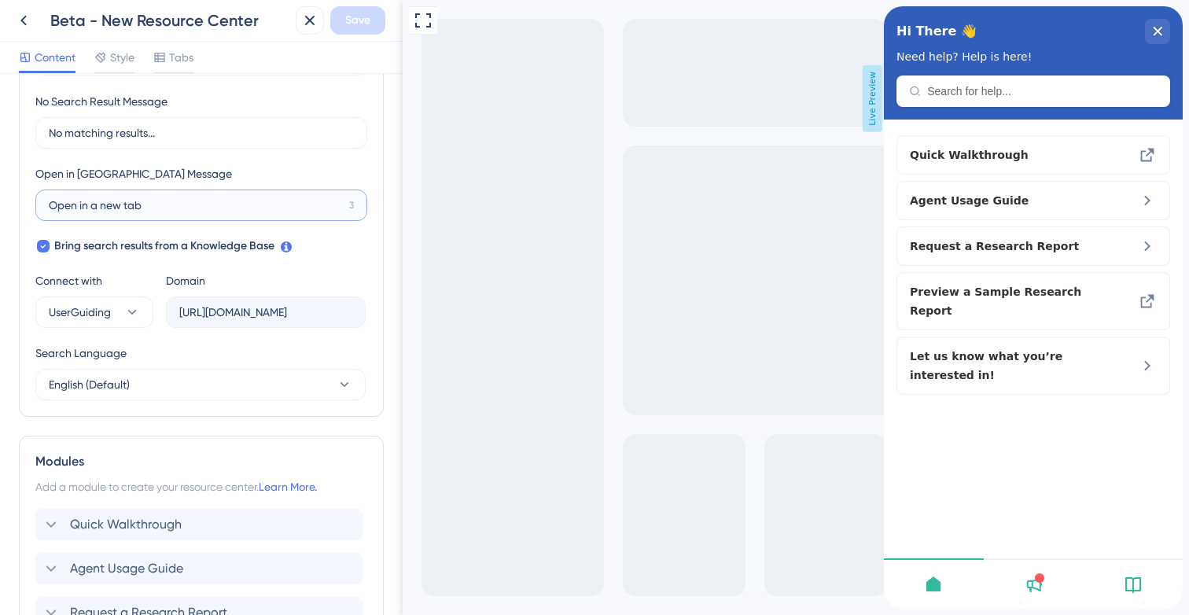
click at [153, 205] on input "Open in a new tab" at bounding box center [196, 205] width 294 height 17
click at [109, 309] on span "UserGuiding" at bounding box center [80, 312] width 62 height 19
click at [109, 311] on span "UserGuiding" at bounding box center [80, 312] width 62 height 19
click at [126, 314] on icon at bounding box center [132, 312] width 16 height 16
click at [93, 381] on button "Google Google" at bounding box center [95, 391] width 98 height 31
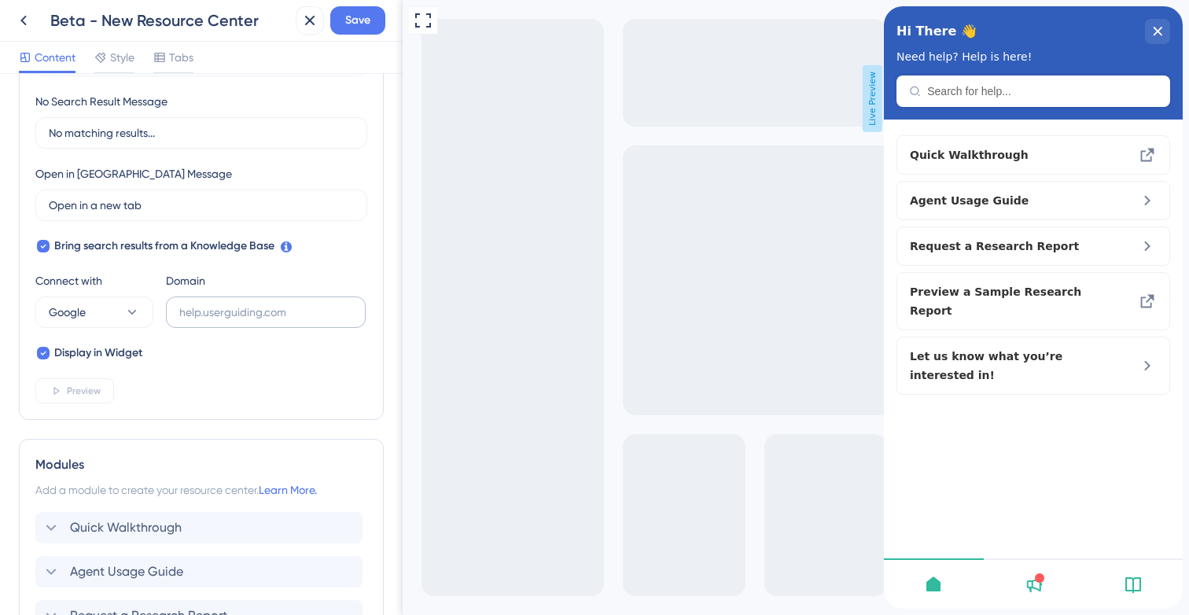
click at [222, 322] on label at bounding box center [266, 312] width 200 height 31
click at [222, 321] on input "text" at bounding box center [265, 312] width 173 height 17
paste input "[URL][DOMAIN_NAME]"
type input "[URL][DOMAIN_NAME]"
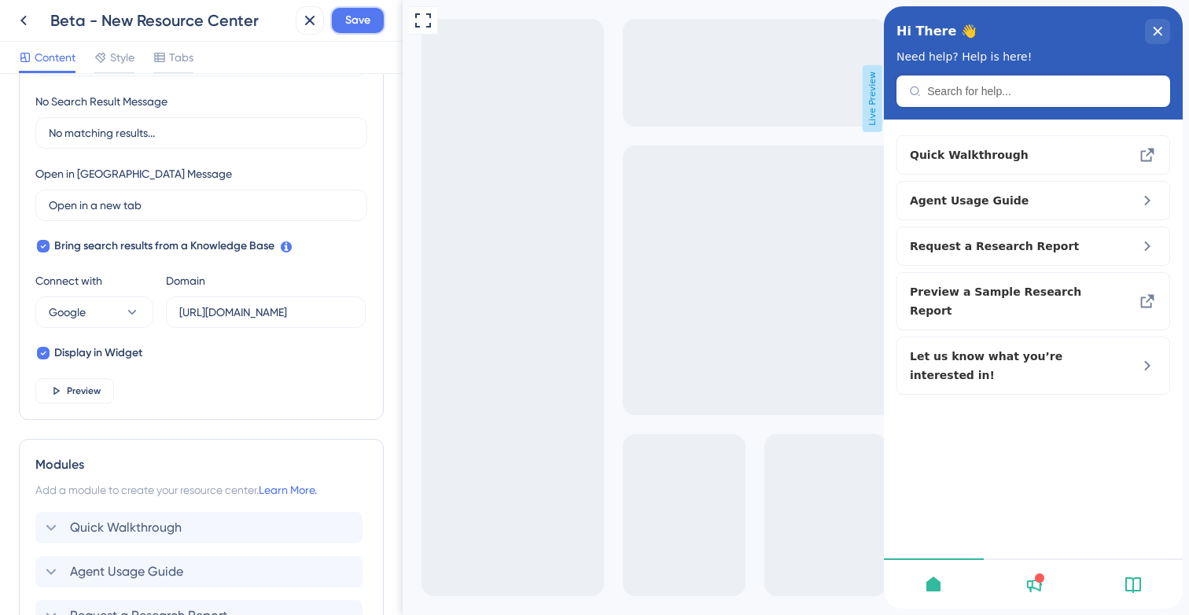
scroll to position [0, 0]
click at [349, 21] on span "Save" at bounding box center [357, 20] width 25 height 19
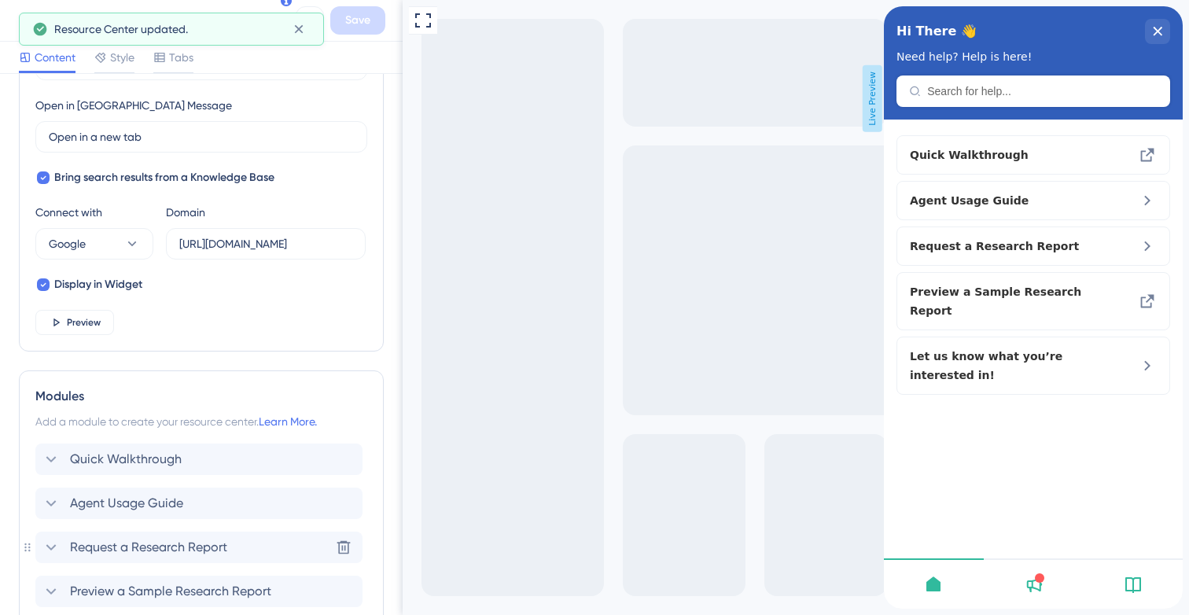
scroll to position [615, 0]
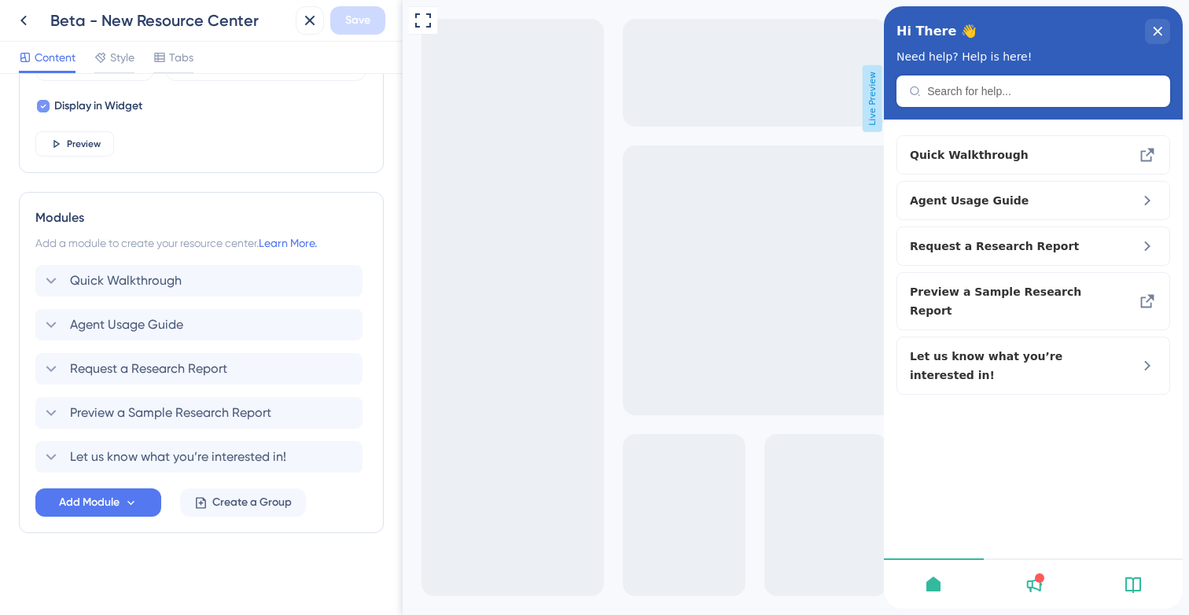
click at [80, 109] on span "Display in Widget" at bounding box center [98, 106] width 88 height 19
checkbox input "false"
click at [367, 17] on span "Save" at bounding box center [357, 20] width 25 height 19
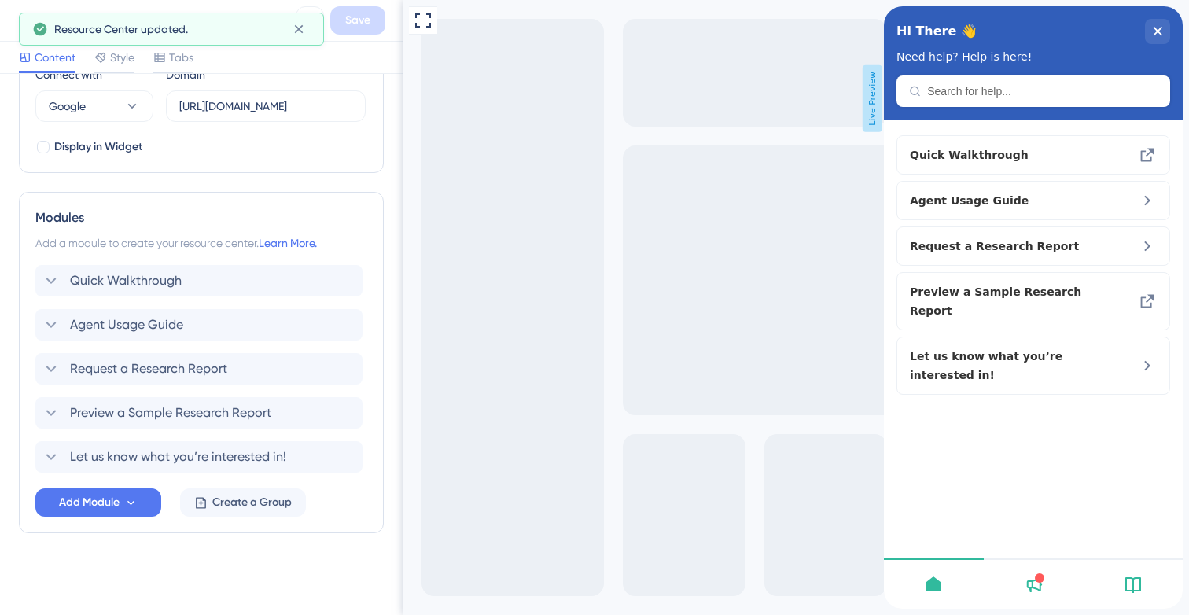
scroll to position [0, 0]
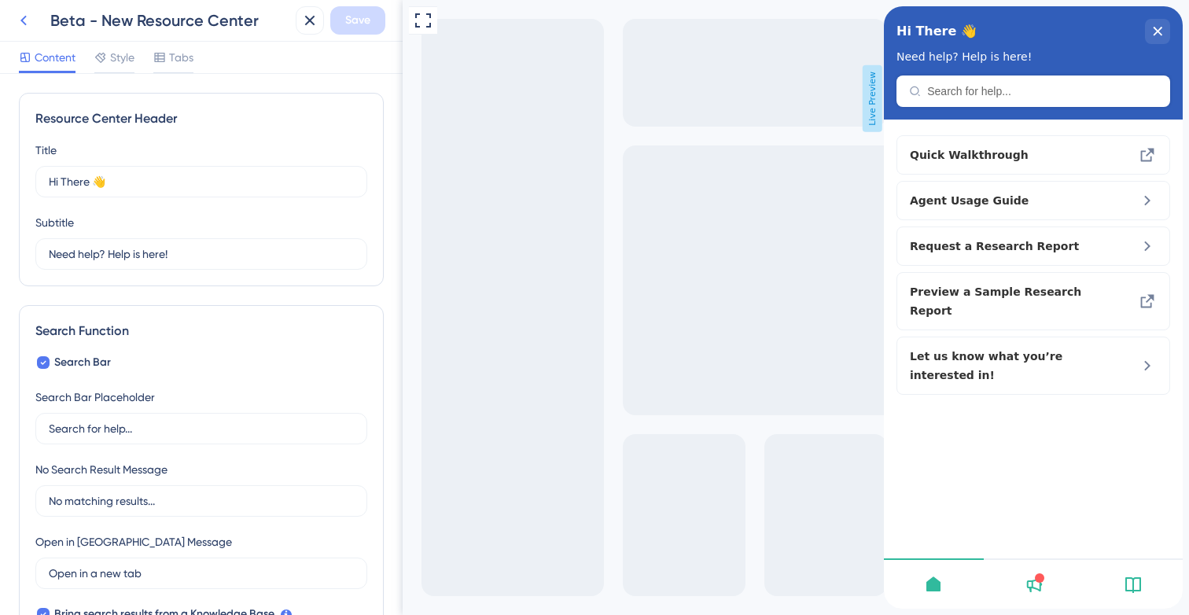
click at [27, 20] on icon at bounding box center [23, 20] width 19 height 19
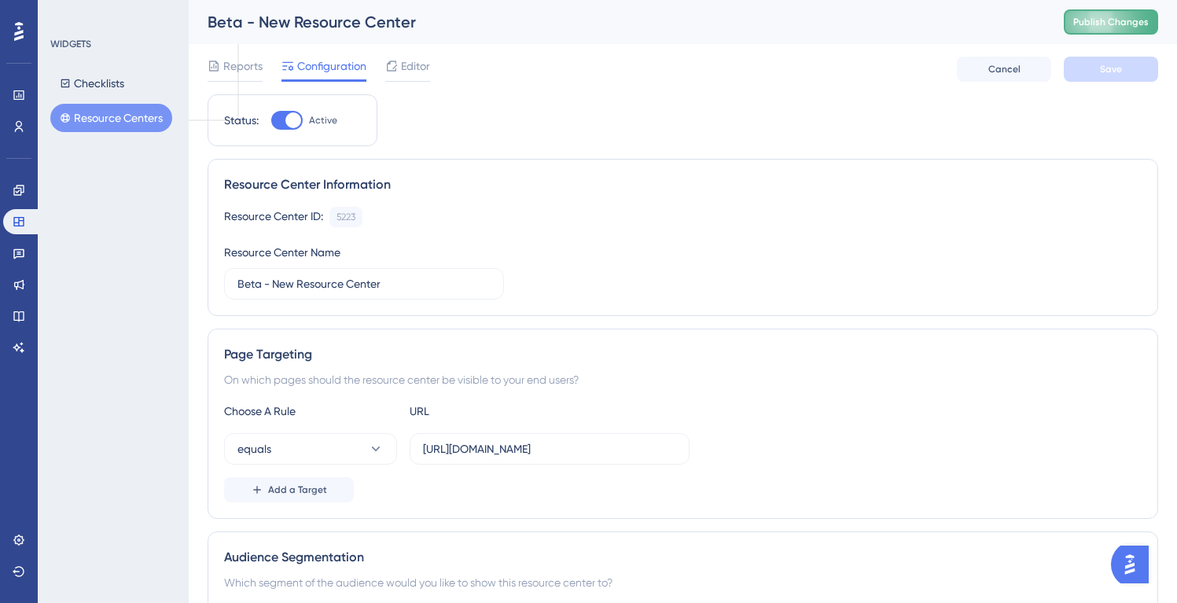
click at [1114, 28] on button "Publish Changes" at bounding box center [1111, 21] width 94 height 25
click at [76, 119] on button "Resource Centers" at bounding box center [111, 118] width 122 height 28
